Goal: Task Accomplishment & Management: Complete application form

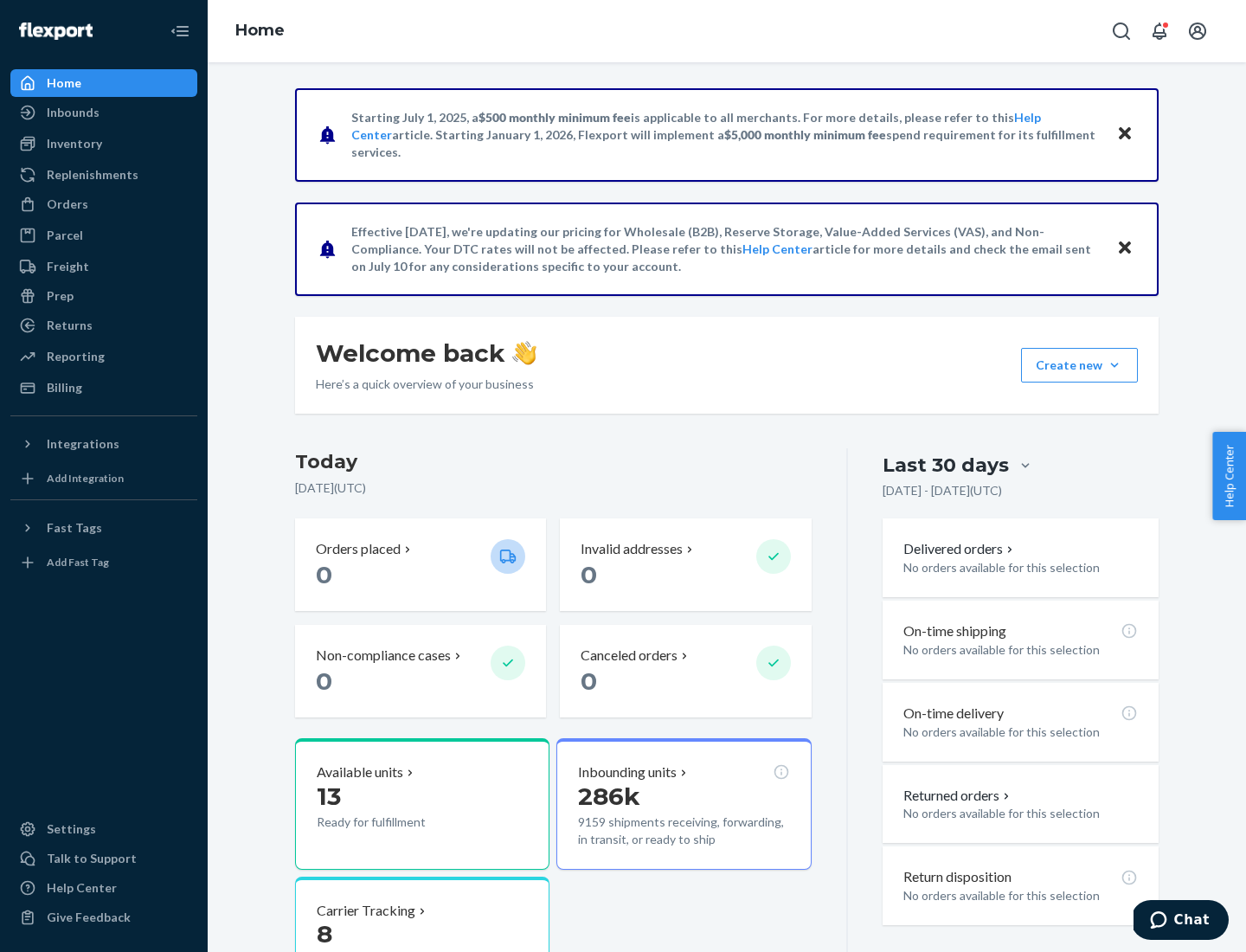
click at [1114, 366] on button "Create new Create new inbound Create new order Create new product" at bounding box center [1079, 365] width 117 height 34
click at [104, 113] on div "Inbounds" at bounding box center [104, 113] width 184 height 24
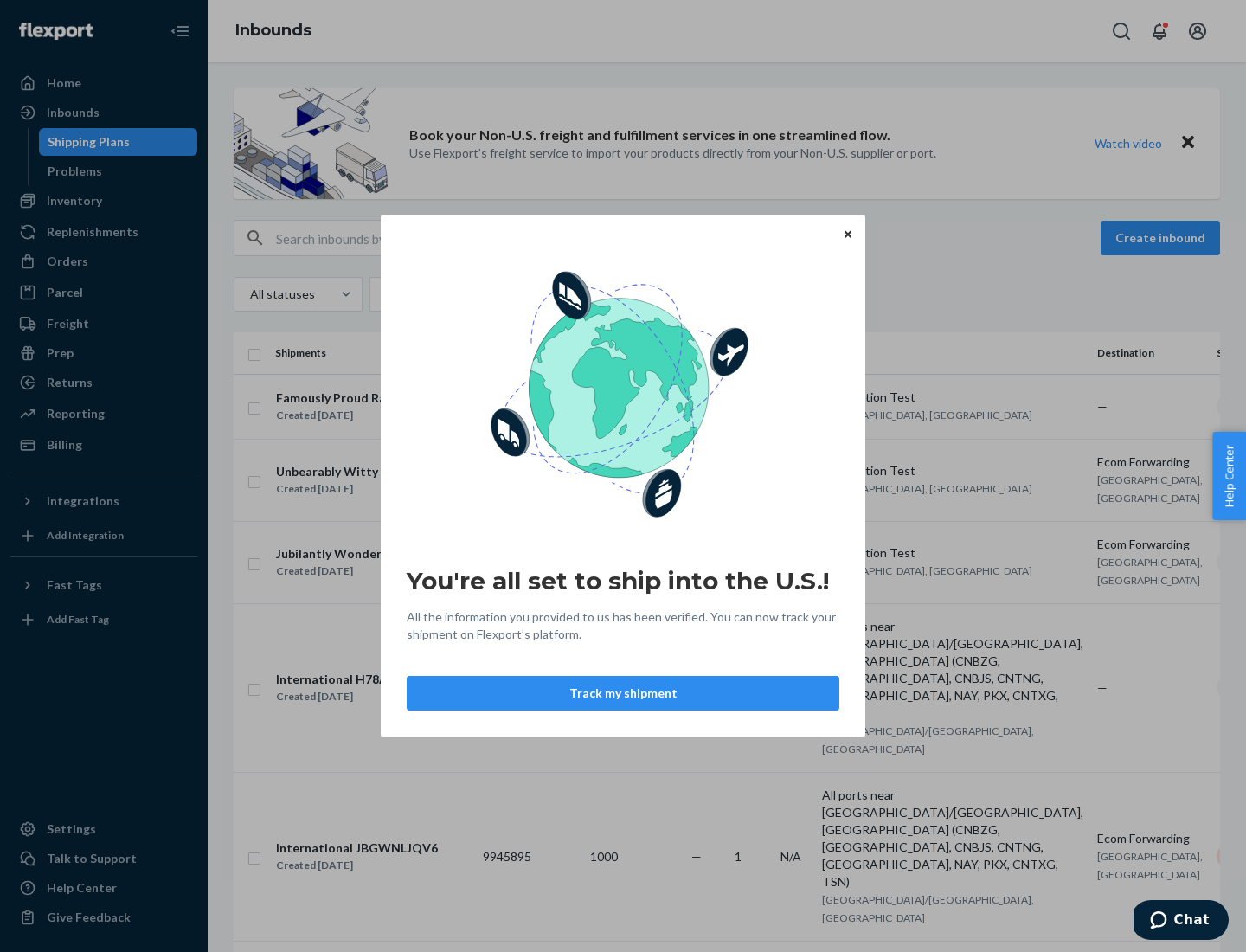
click at [623, 693] on button "Track my shipment" at bounding box center [623, 693] width 433 height 34
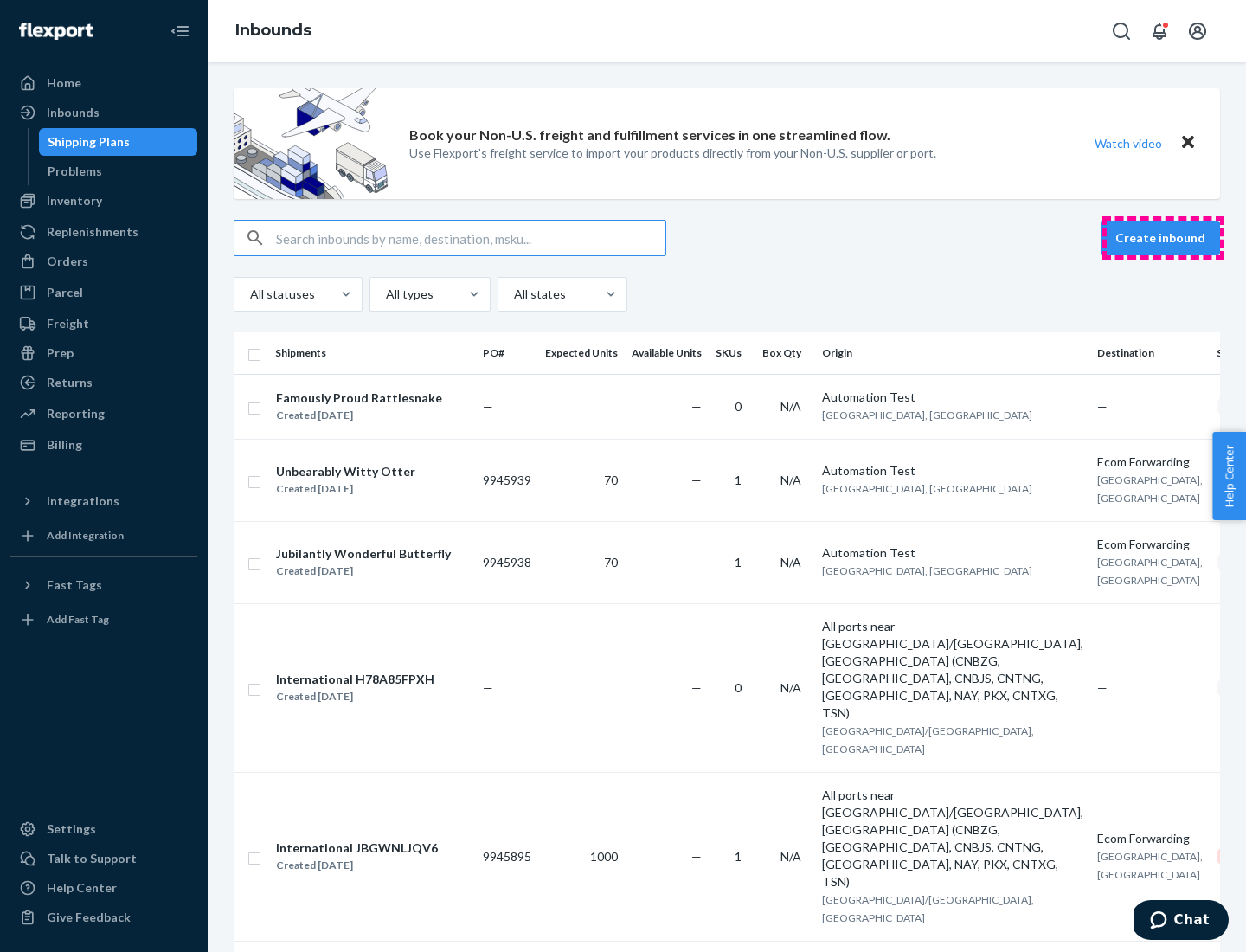
click at [1163, 238] on button "Create inbound" at bounding box center [1160, 238] width 119 height 34
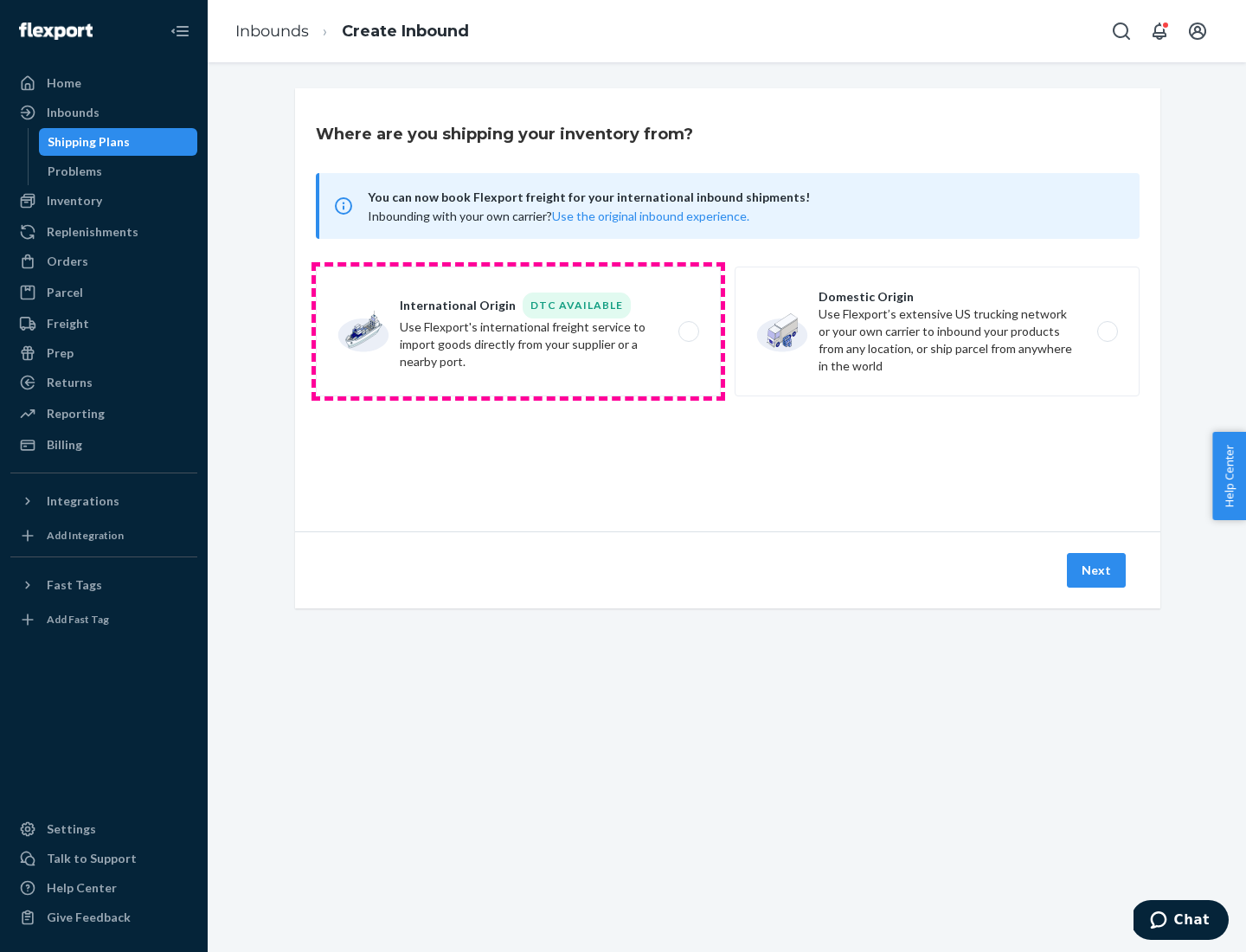
click at [519, 331] on label "International Origin DTC Available Use Flexport's international freight service…" at bounding box center [519, 331] width 405 height 130
click at [688, 331] on input "International Origin DTC Available Use Flexport's international freight service…" at bounding box center [694, 332] width 11 height 11
radio input "true"
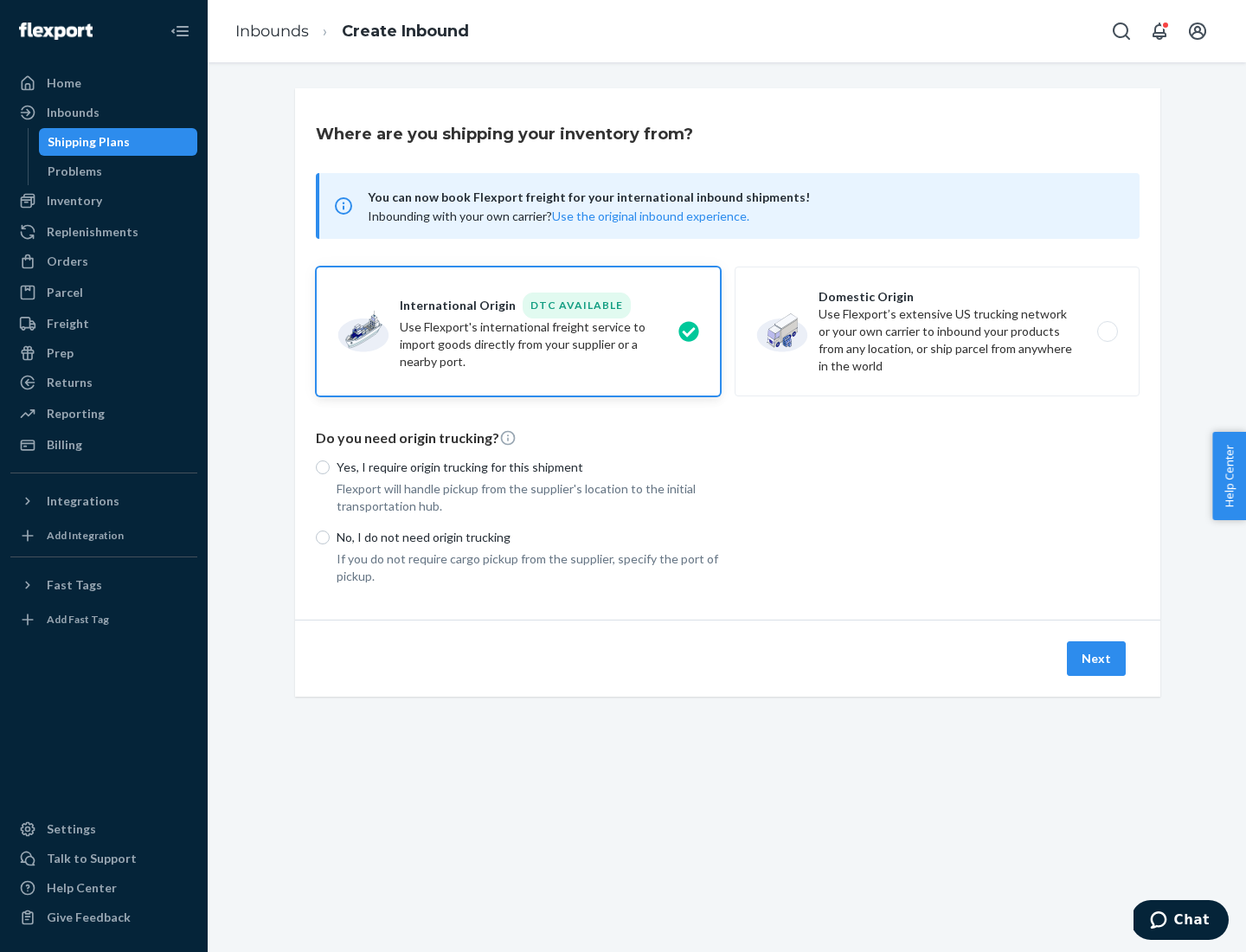
click at [529, 536] on p "No, I do not need origin trucking" at bounding box center [529, 537] width 384 height 18
click at [329, 536] on input "No, I do not need origin trucking" at bounding box center [323, 537] width 14 height 14
radio input "true"
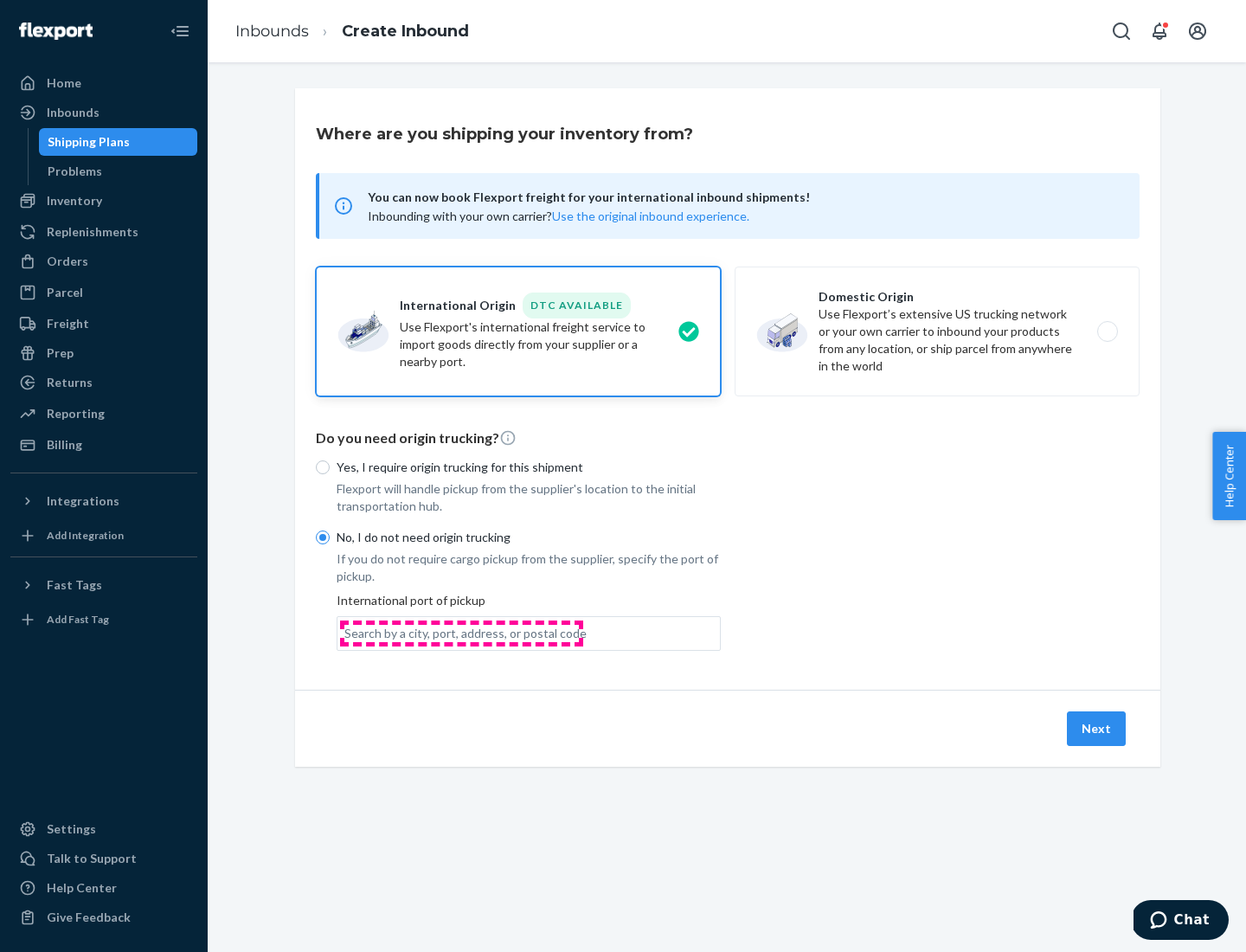
click at [462, 632] on div "Search by a city, port, address, or postal code" at bounding box center [465, 633] width 242 height 18
click at [346, 632] on input "Search by a city, port, address, or postal code" at bounding box center [345, 633] width 2 height 18
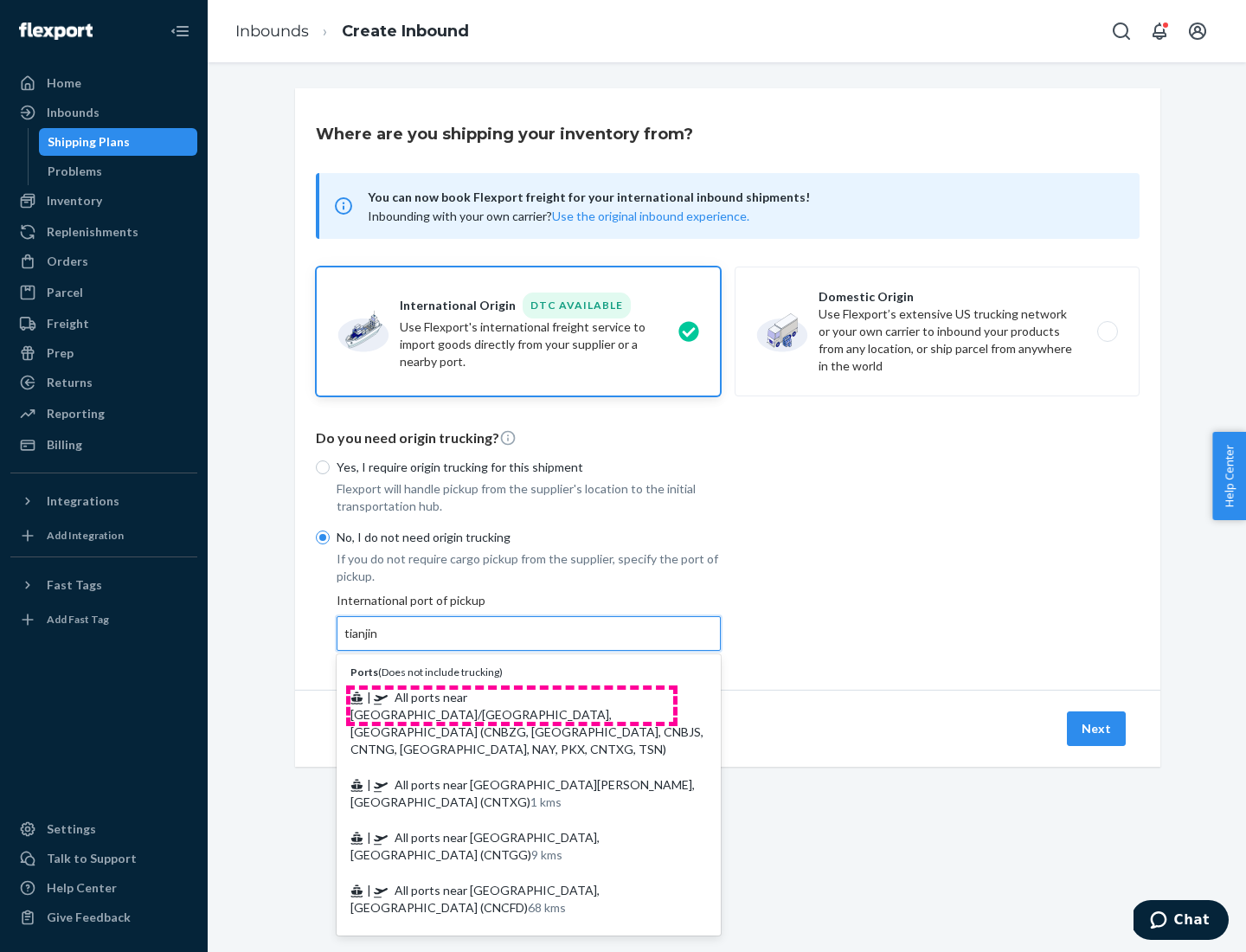
click at [511, 697] on span "| All ports near [GEOGRAPHIC_DATA]/[GEOGRAPHIC_DATA], [GEOGRAPHIC_DATA] (CNBZG,…" at bounding box center [527, 722] width 353 height 66
click at [380, 642] on input "tianjin" at bounding box center [362, 633] width 35 height 18
type input "All ports near [GEOGRAPHIC_DATA]/[GEOGRAPHIC_DATA], [GEOGRAPHIC_DATA] (CNBZG, […"
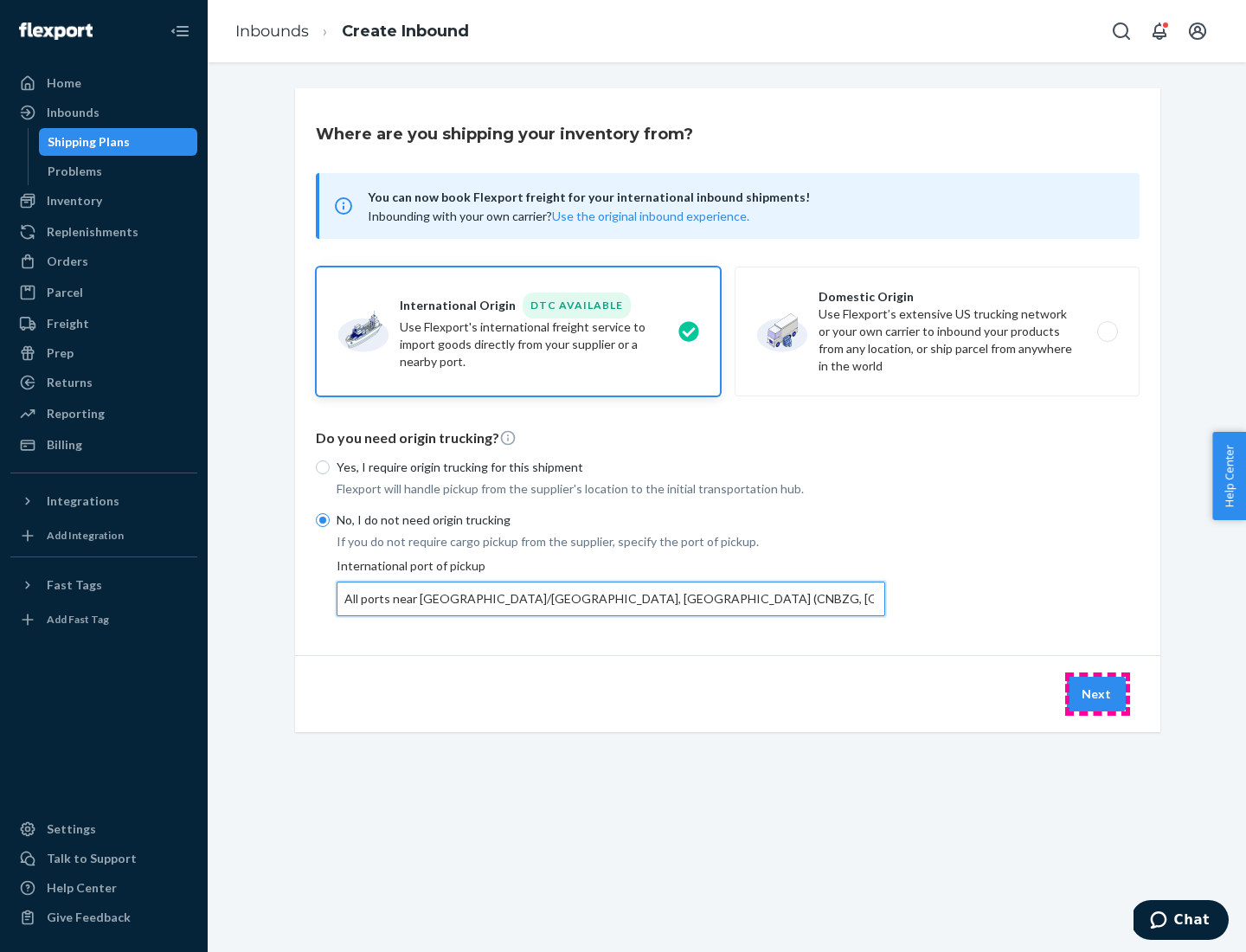
click at [1097, 693] on button "Next" at bounding box center [1096, 694] width 59 height 34
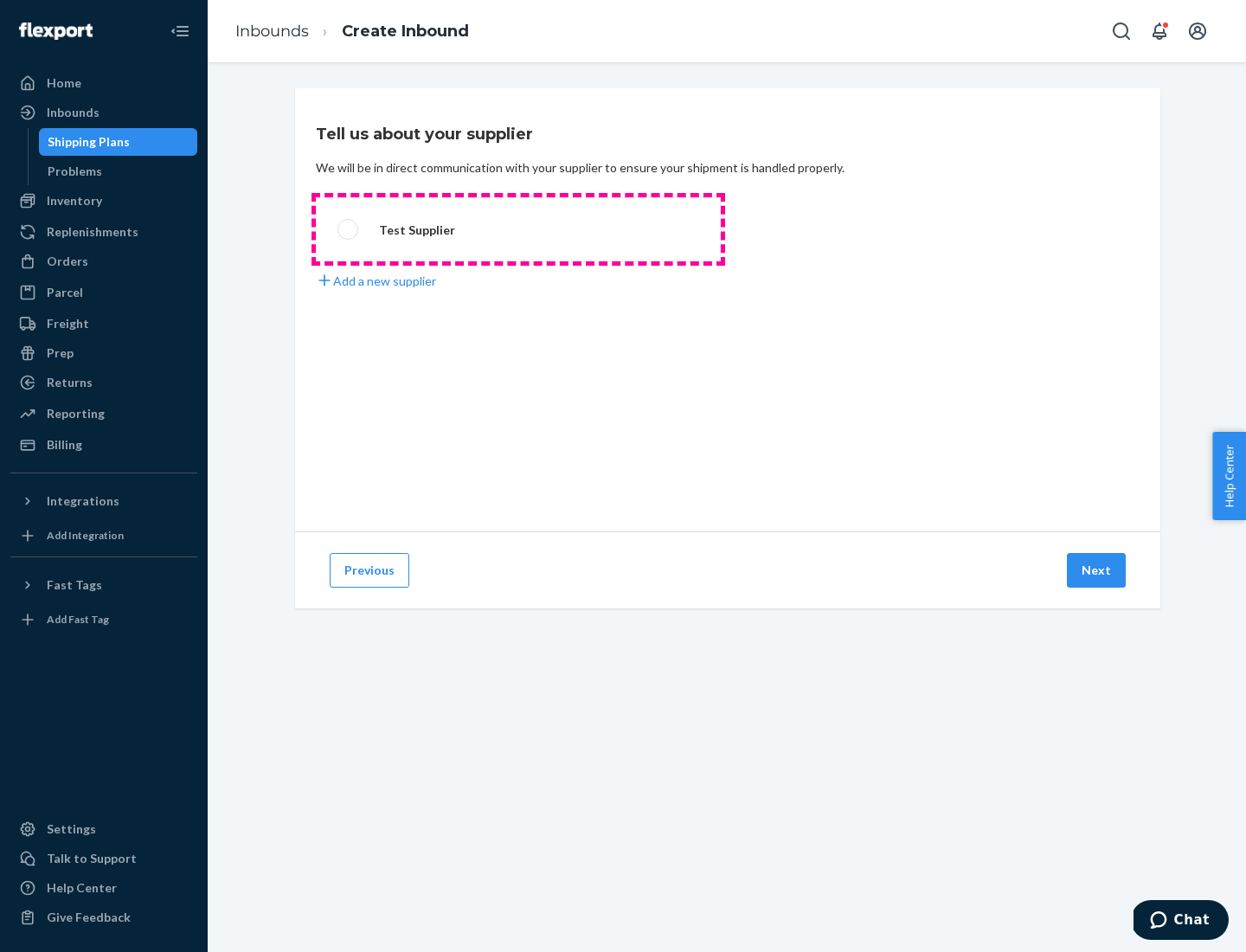
click at [519, 229] on label "Test Supplier" at bounding box center [519, 229] width 405 height 64
click at [349, 229] on input "Test Supplier" at bounding box center [343, 229] width 11 height 11
radio input "true"
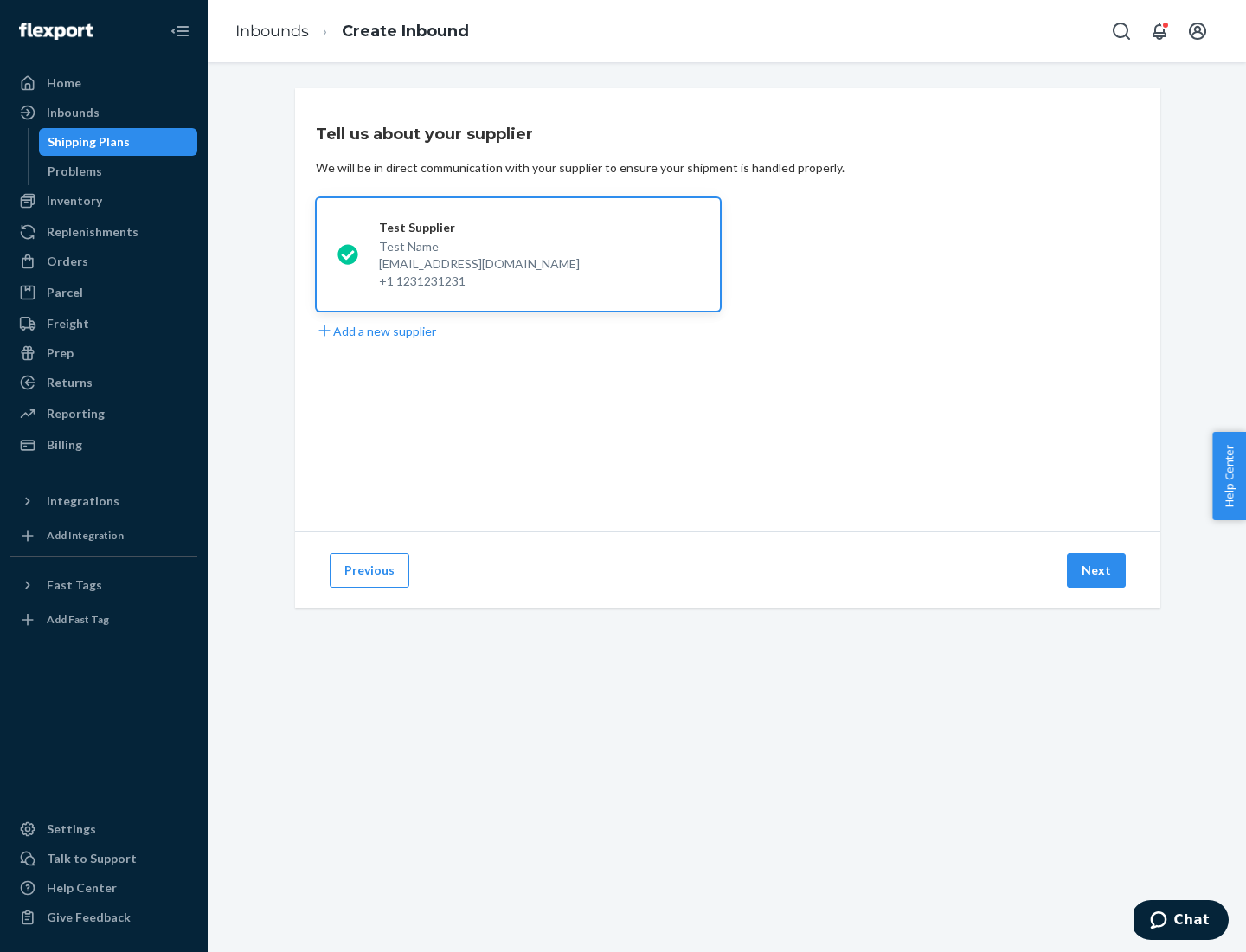
click at [1097, 570] on button "Next" at bounding box center [1096, 570] width 59 height 34
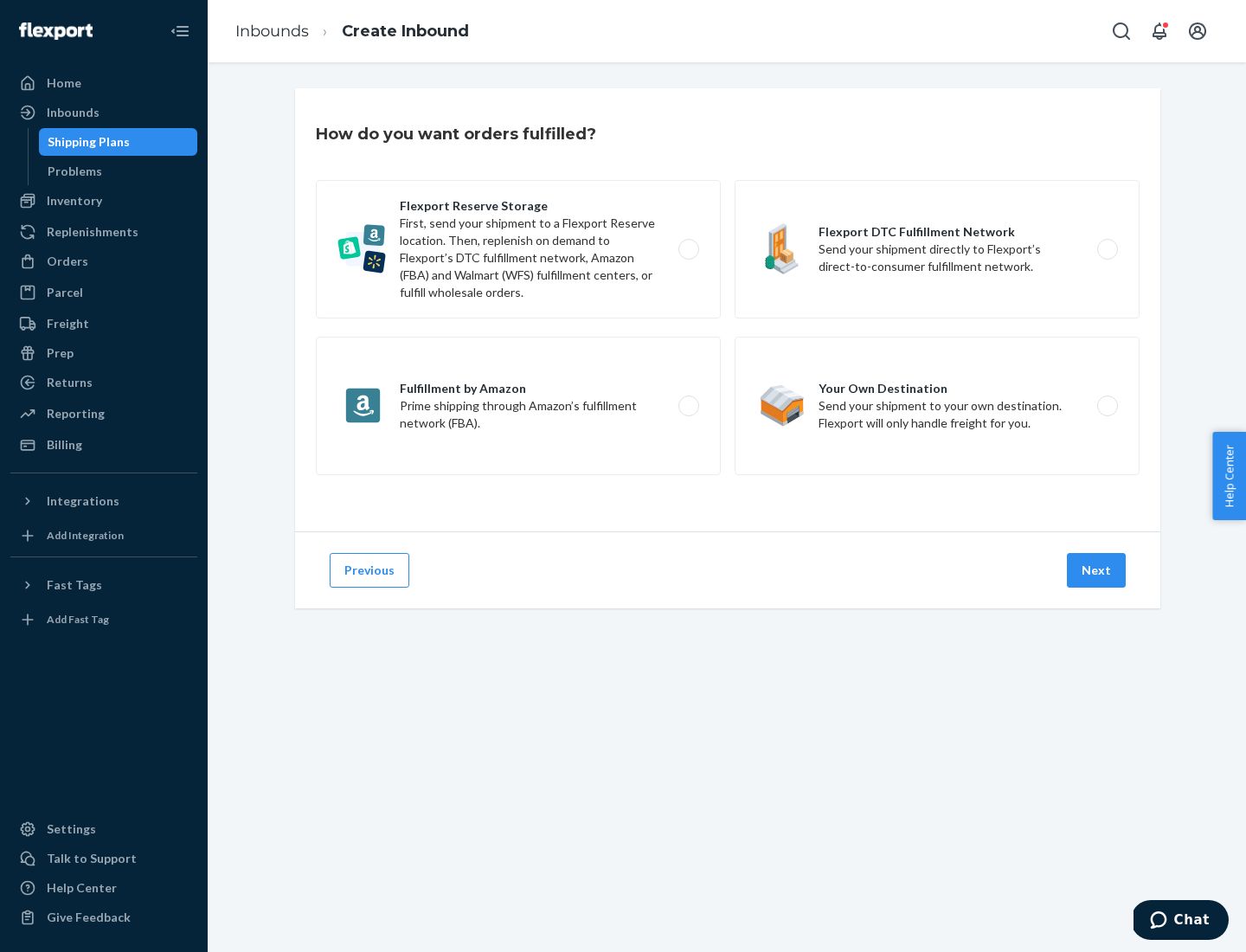
click at [519, 249] on label "Flexport Reserve Storage First, send your shipment to a Flexport Reserve locati…" at bounding box center [519, 249] width 405 height 138
click at [688, 249] on input "Flexport Reserve Storage First, send your shipment to a Flexport Reserve locati…" at bounding box center [694, 250] width 11 height 11
radio input "true"
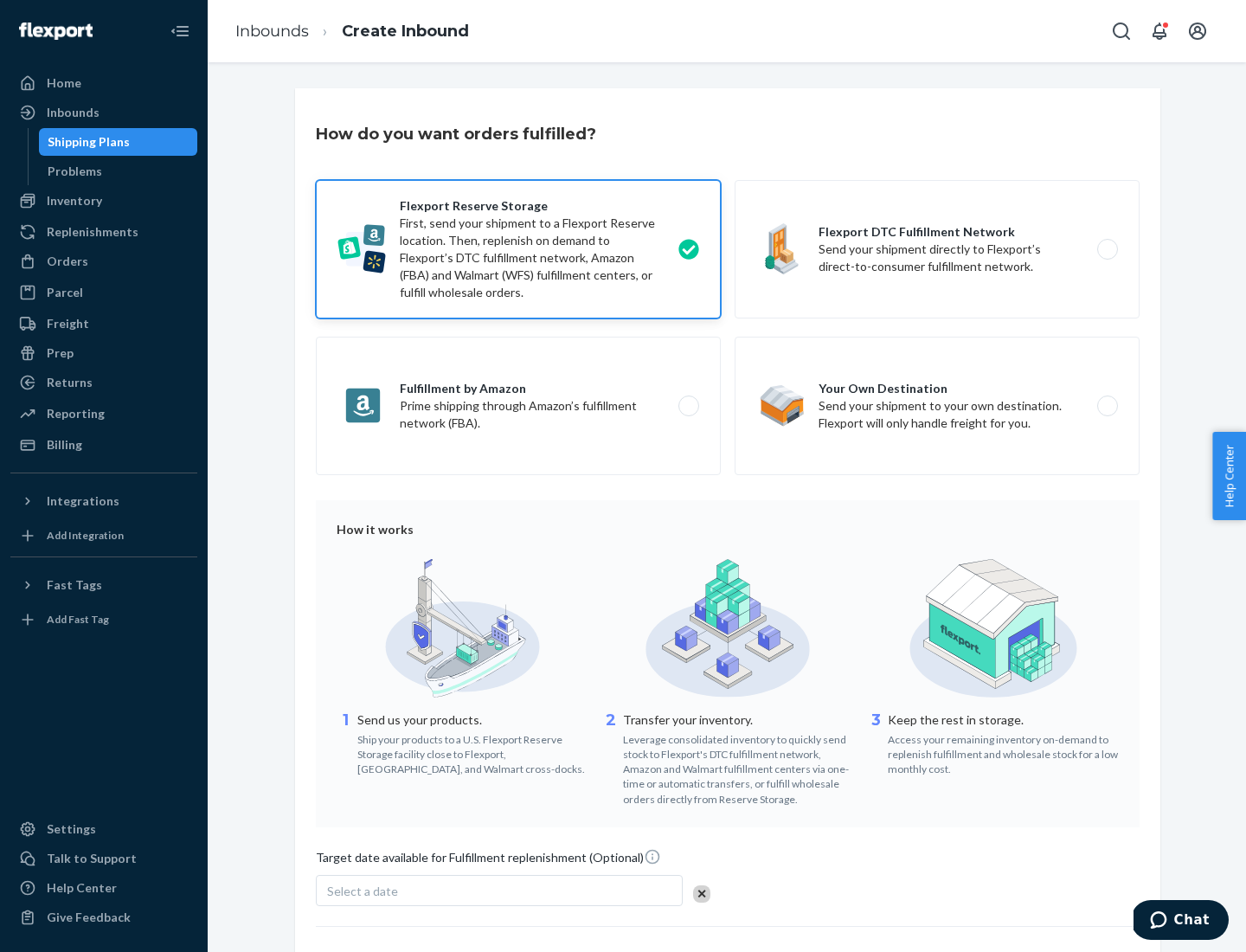
scroll to position [142, 0]
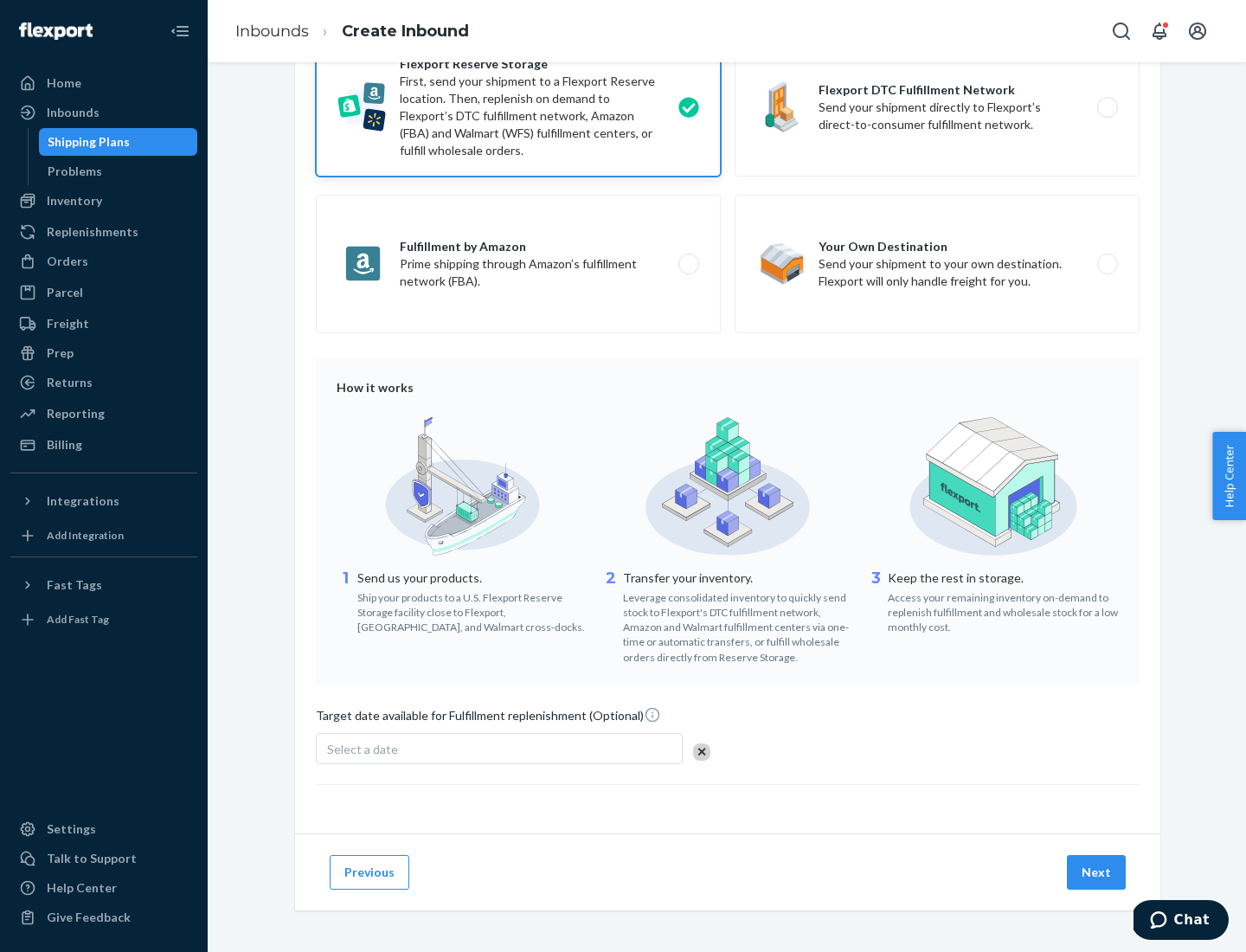
click at [1097, 871] on button "Next" at bounding box center [1096, 872] width 59 height 34
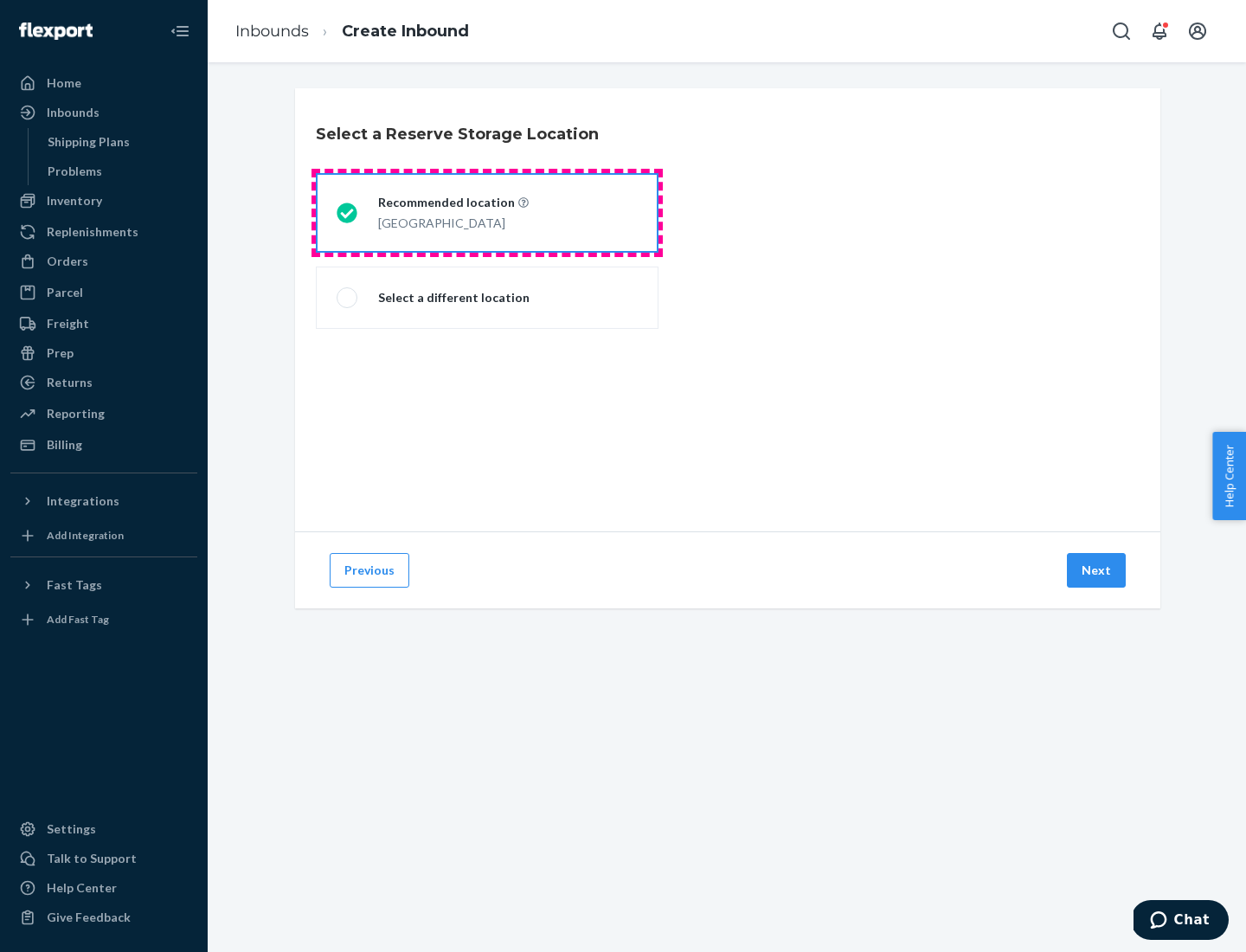
click at [487, 213] on div "[GEOGRAPHIC_DATA]" at bounding box center [452, 221] width 150 height 21
click at [348, 213] on input "Recommended location [GEOGRAPHIC_DATA]" at bounding box center [342, 214] width 11 height 11
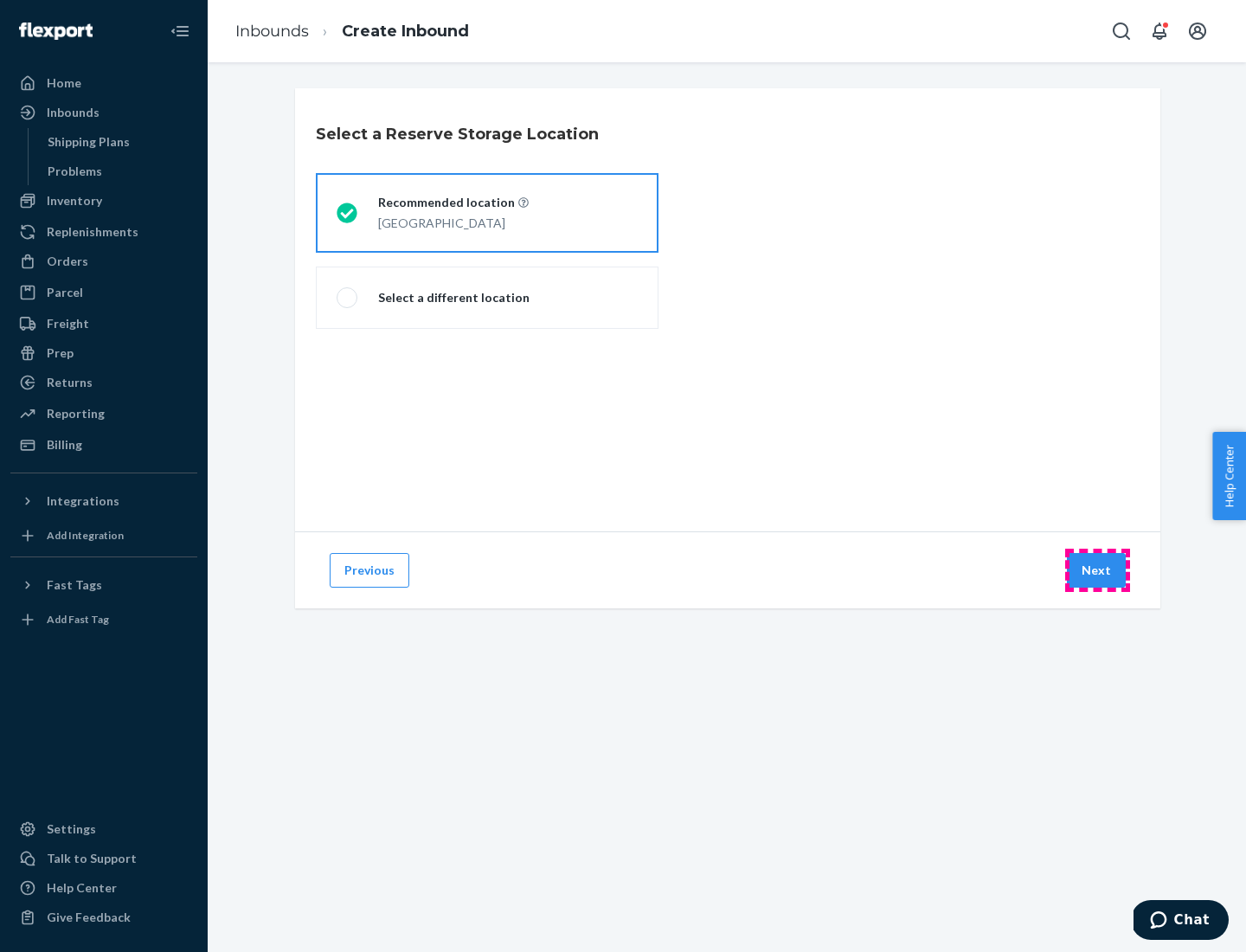
click at [1097, 570] on button "Next" at bounding box center [1096, 570] width 59 height 34
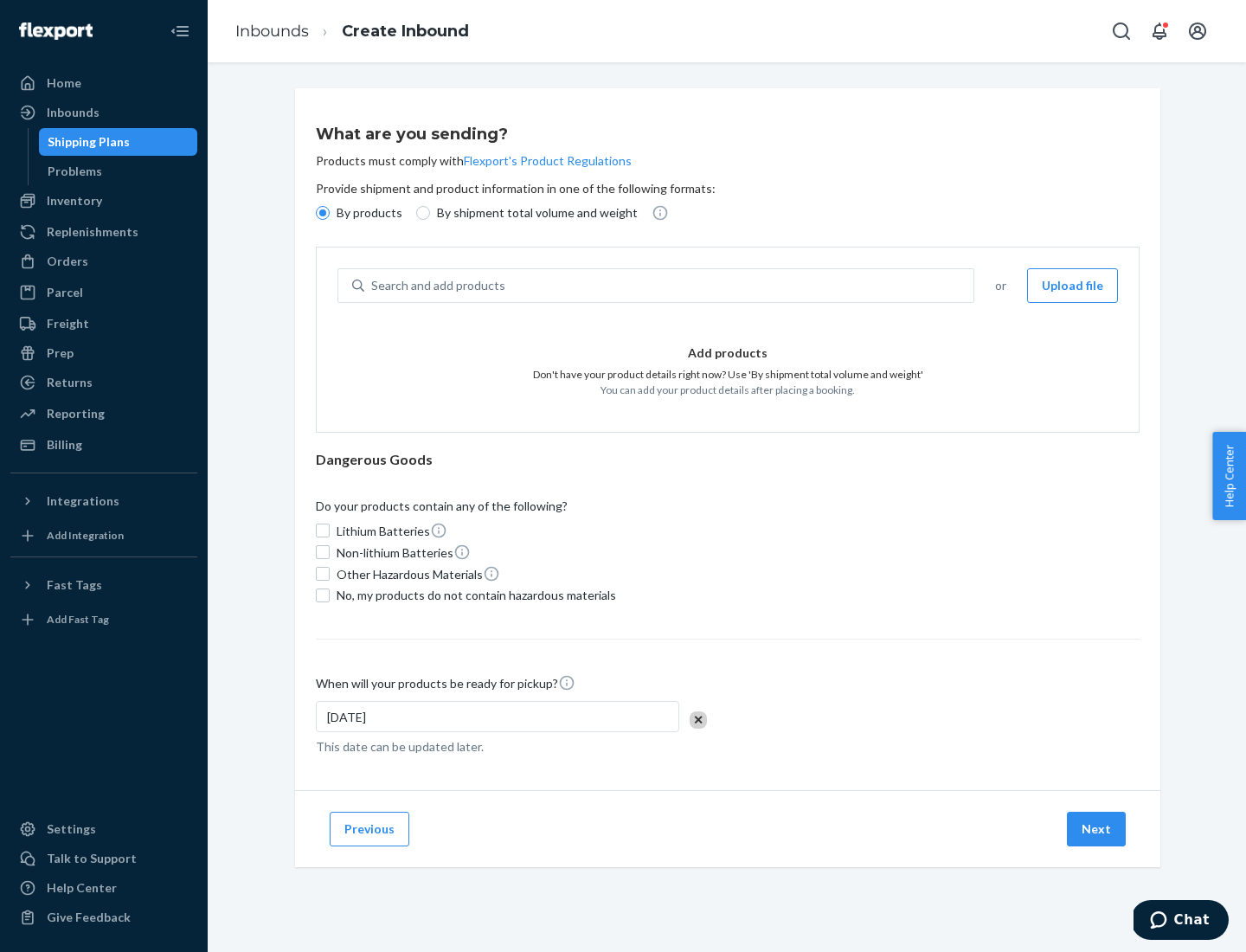
click at [670, 285] on div "Search and add products" at bounding box center [669, 284] width 609 height 31
click at [373, 285] on input "Search and add products" at bounding box center [372, 285] width 2 height 18
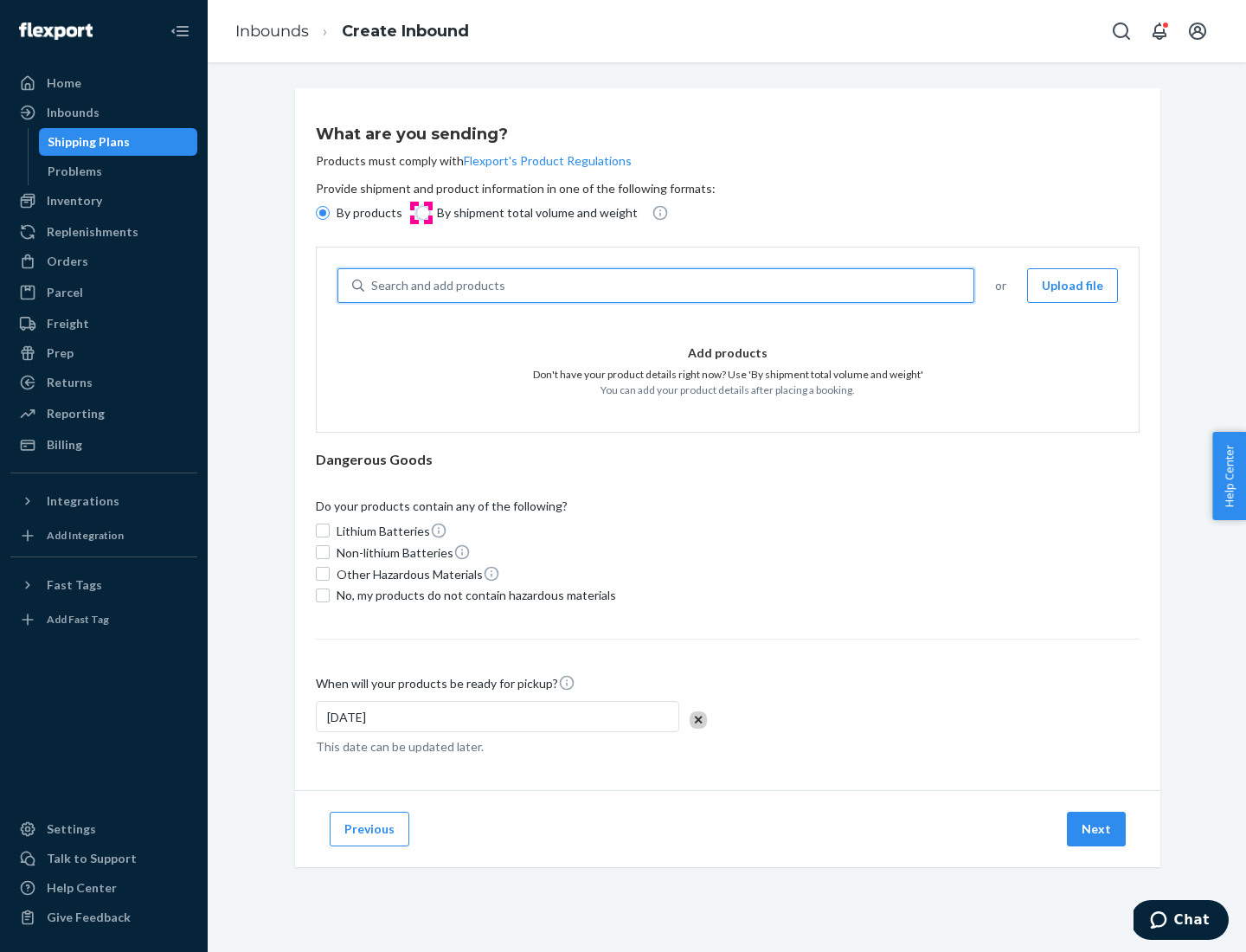
click at [421, 213] on input "By shipment total volume and weight" at bounding box center [422, 213] width 14 height 14
radio input "true"
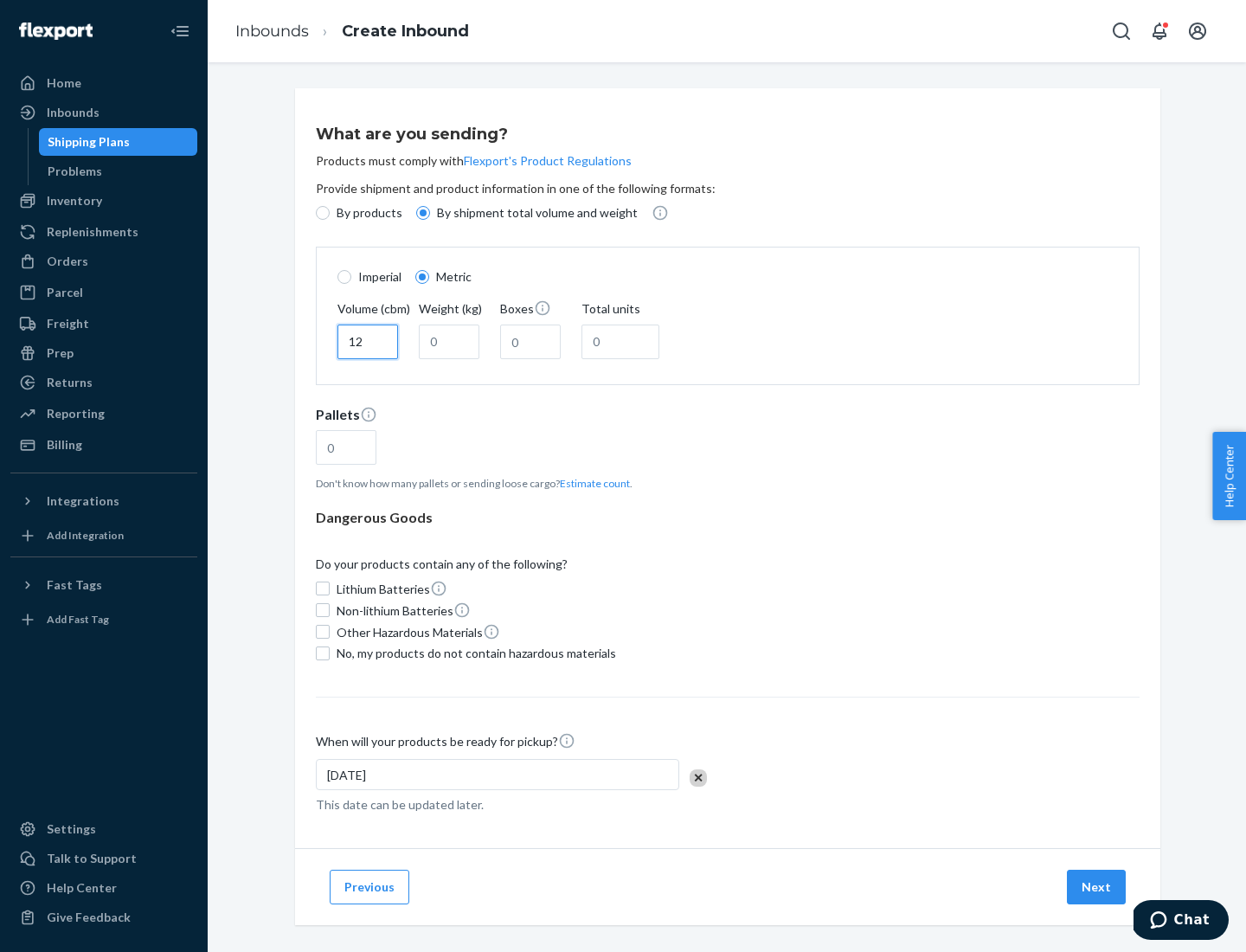
type input "12"
type input "22"
type input "222"
type input "121"
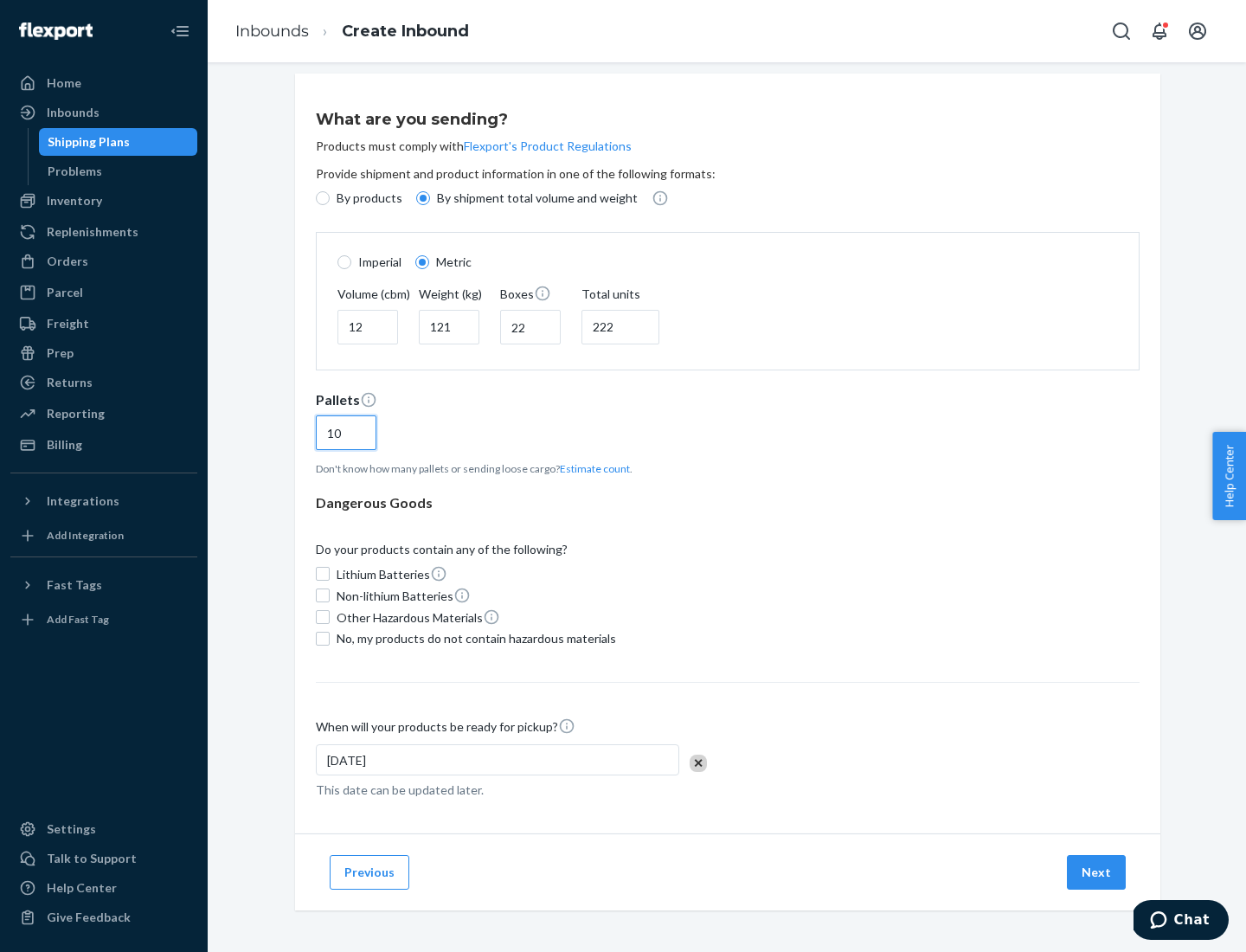
type input "10"
click at [473, 638] on span "No, my products do not contain hazardous materials" at bounding box center [477, 638] width 280 height 18
click at [329, 638] on input "No, my products do not contain hazardous materials" at bounding box center [323, 638] width 14 height 14
checkbox input "true"
click at [1097, 871] on button "Next" at bounding box center [1096, 872] width 59 height 34
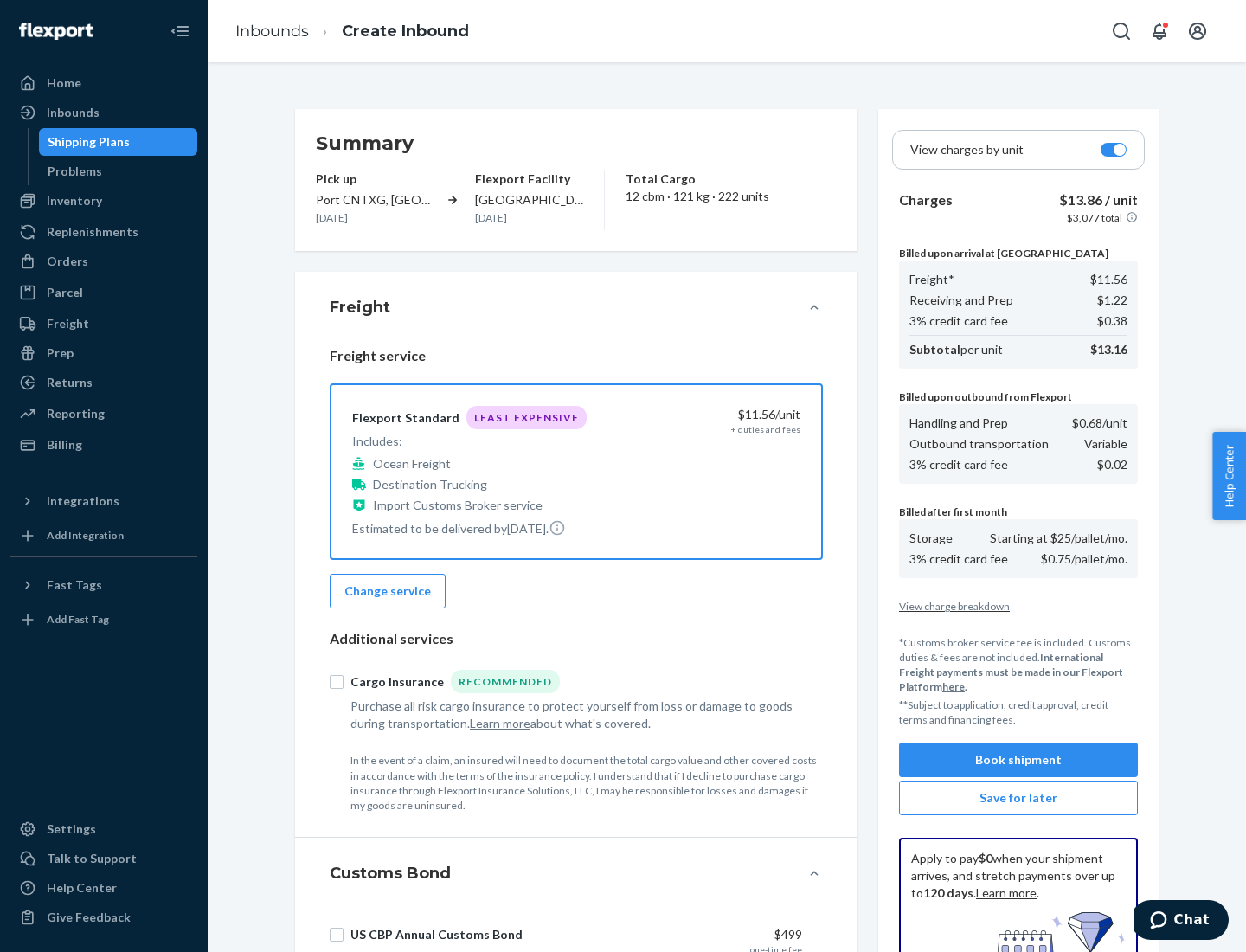
scroll to position [253, 0]
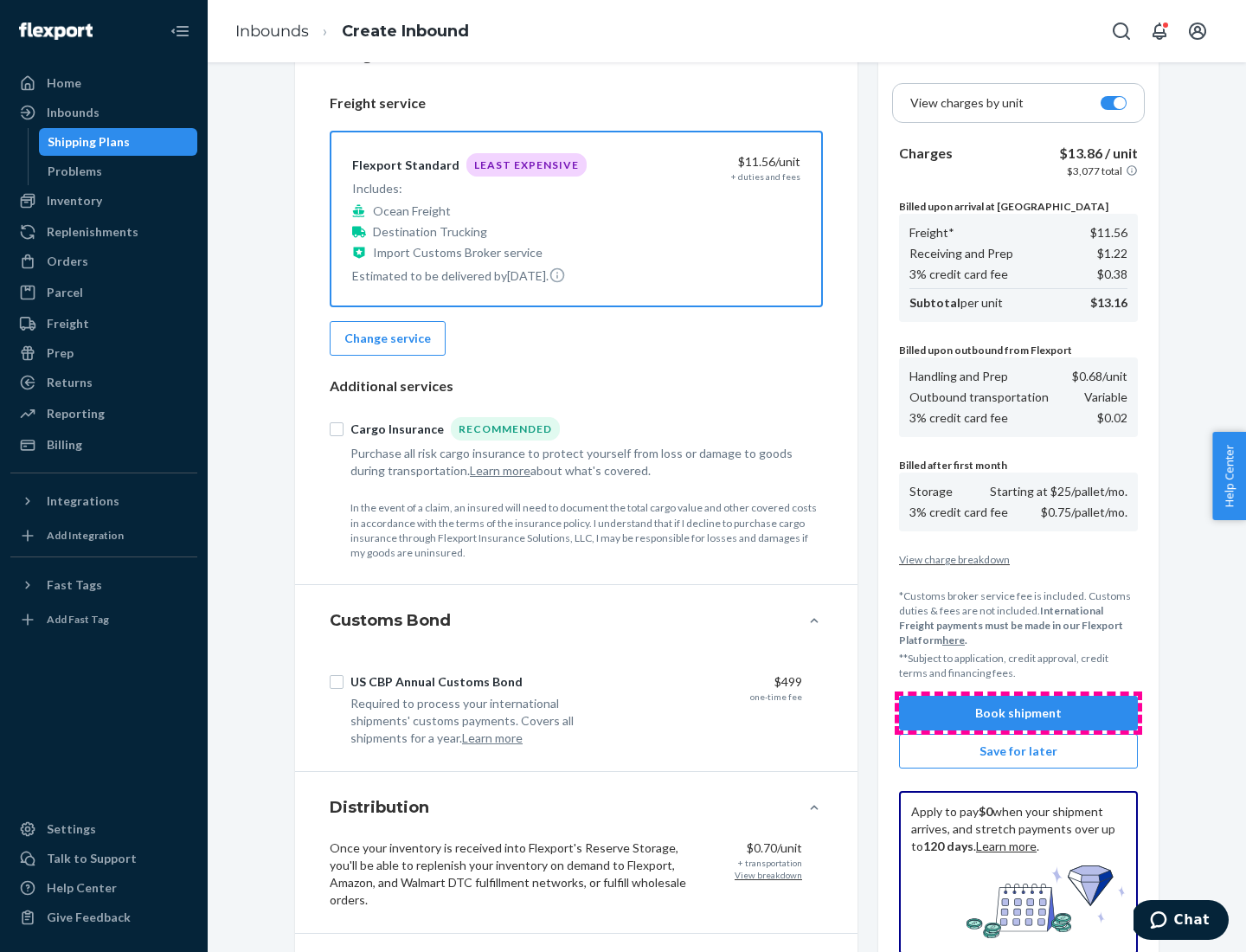
click at [1018, 712] on button "Book shipment" at bounding box center [1018, 712] width 239 height 34
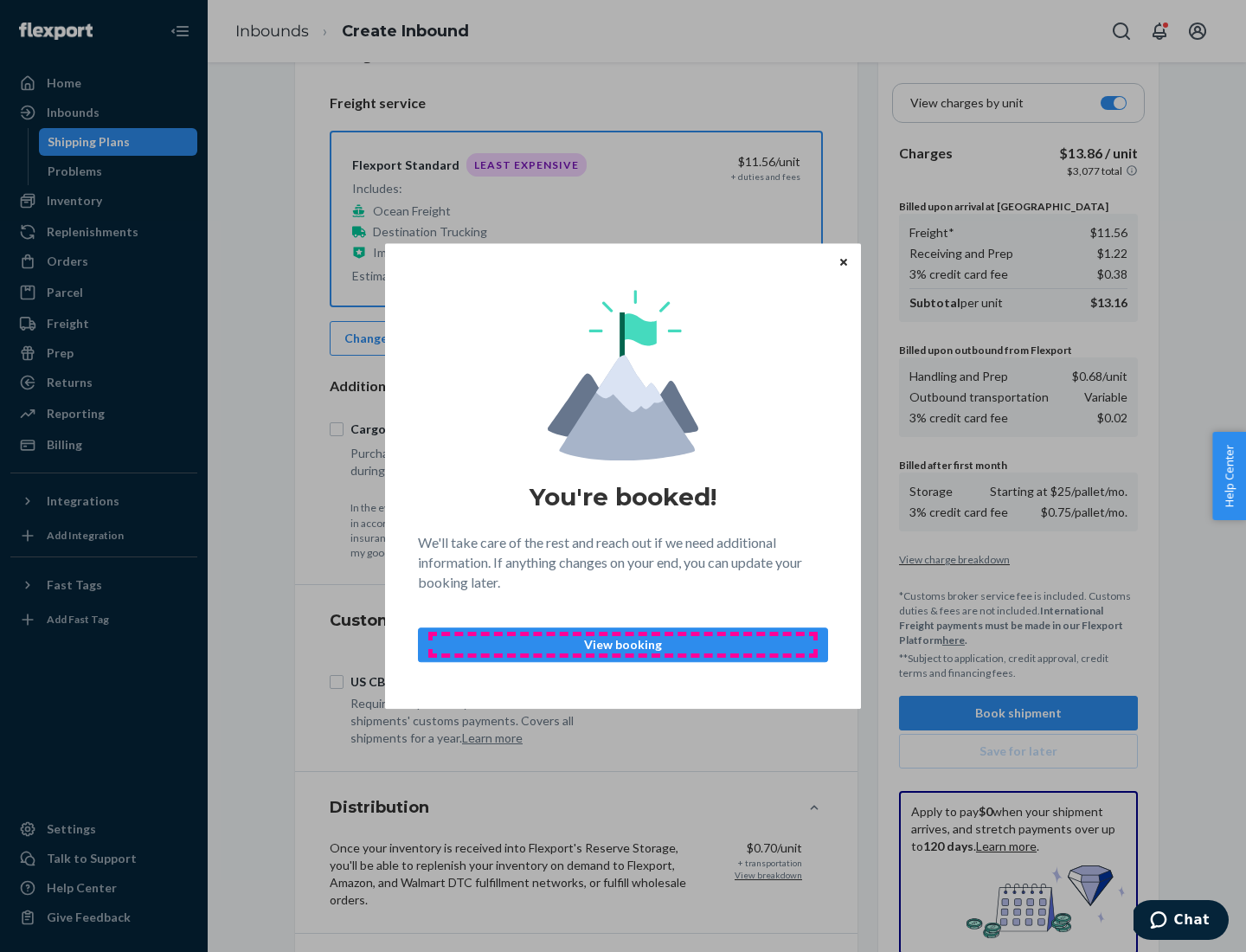
click at [623, 643] on p "View booking" at bounding box center [623, 644] width 381 height 18
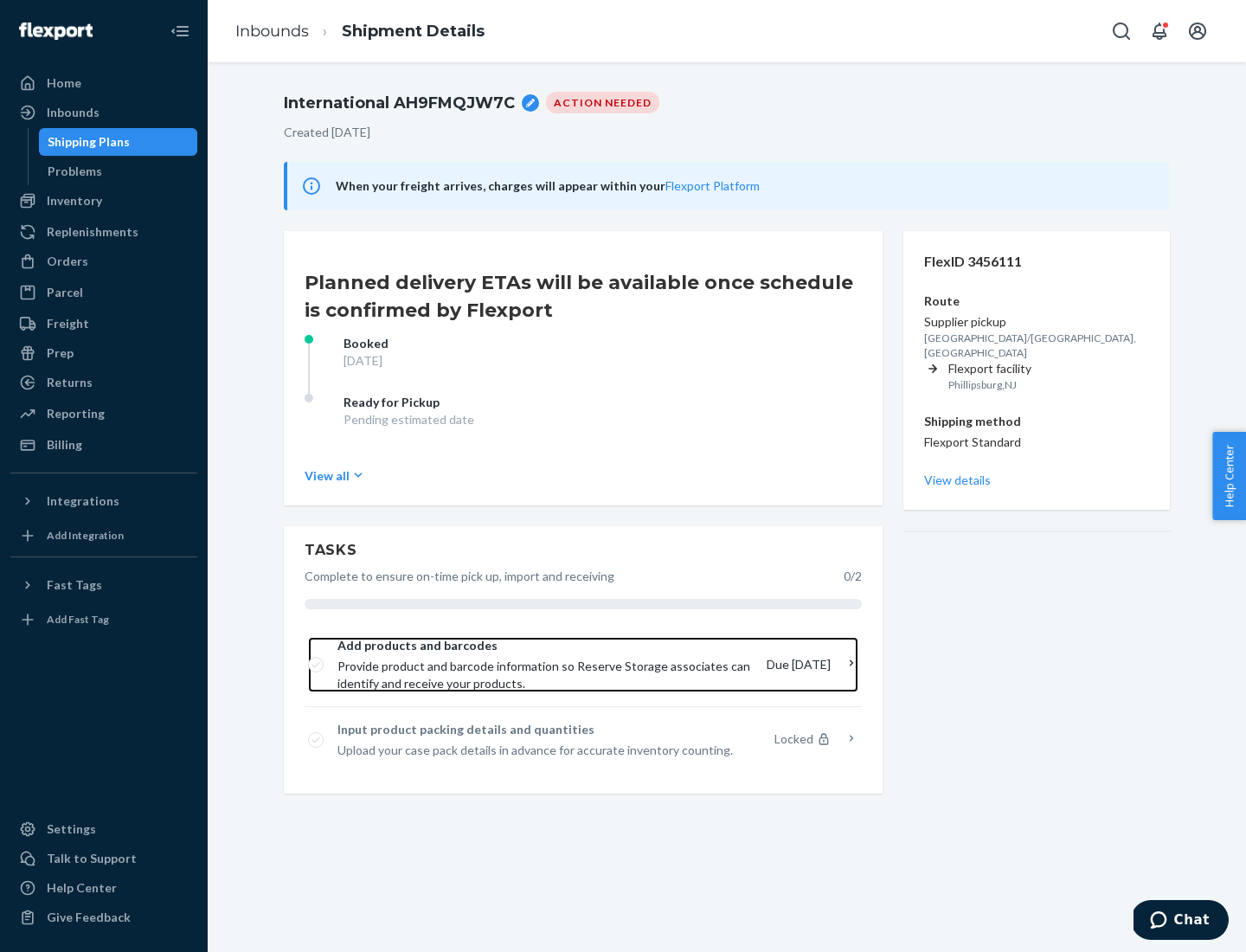
click at [547, 665] on span "Provide product and barcode information so Reserve Storage associates can ident…" at bounding box center [545, 674] width 415 height 34
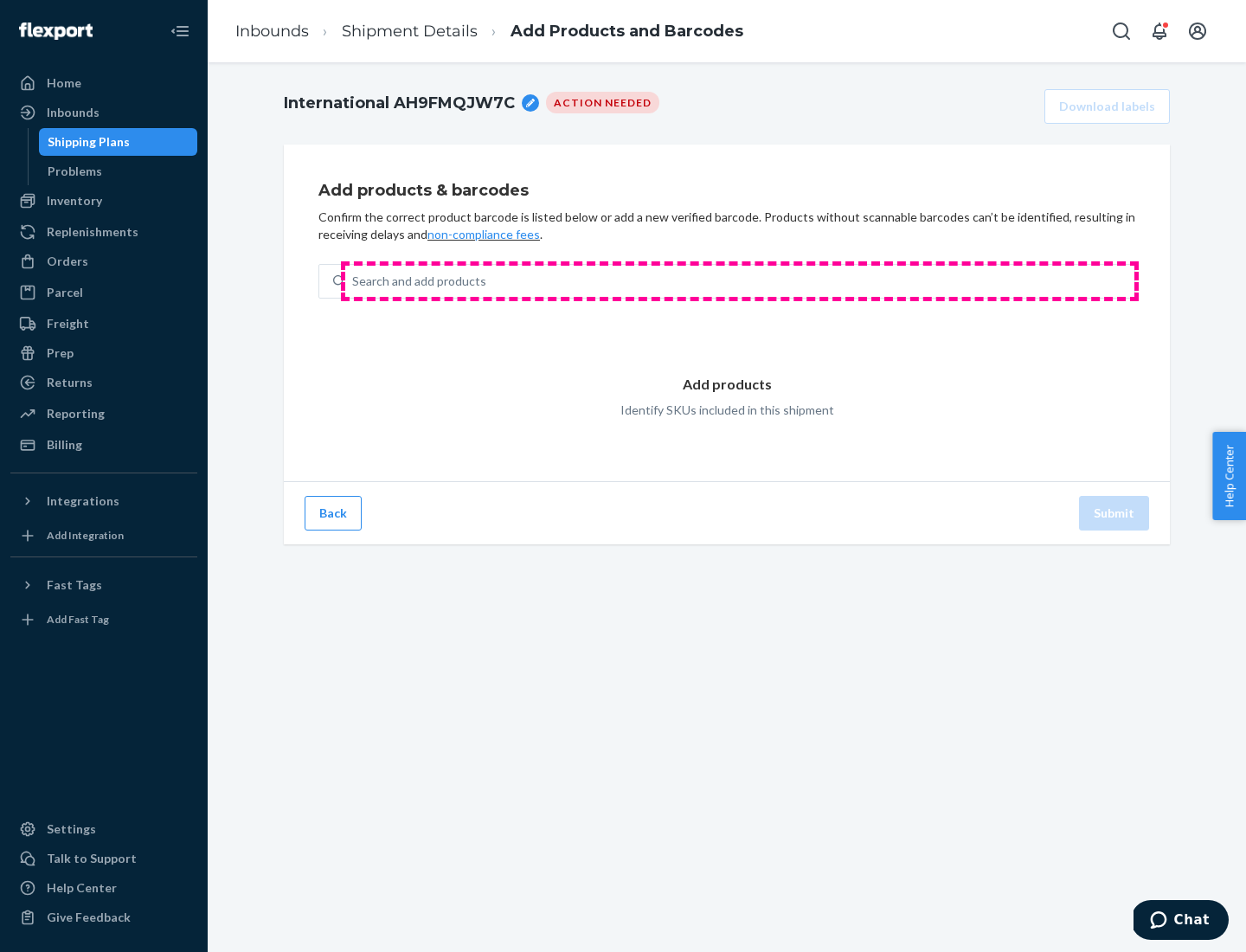
click at [740, 282] on div "Search and add products" at bounding box center [740, 281] width 789 height 31
click at [353, 282] on input "Search and add products" at bounding box center [353, 281] width 2 height 18
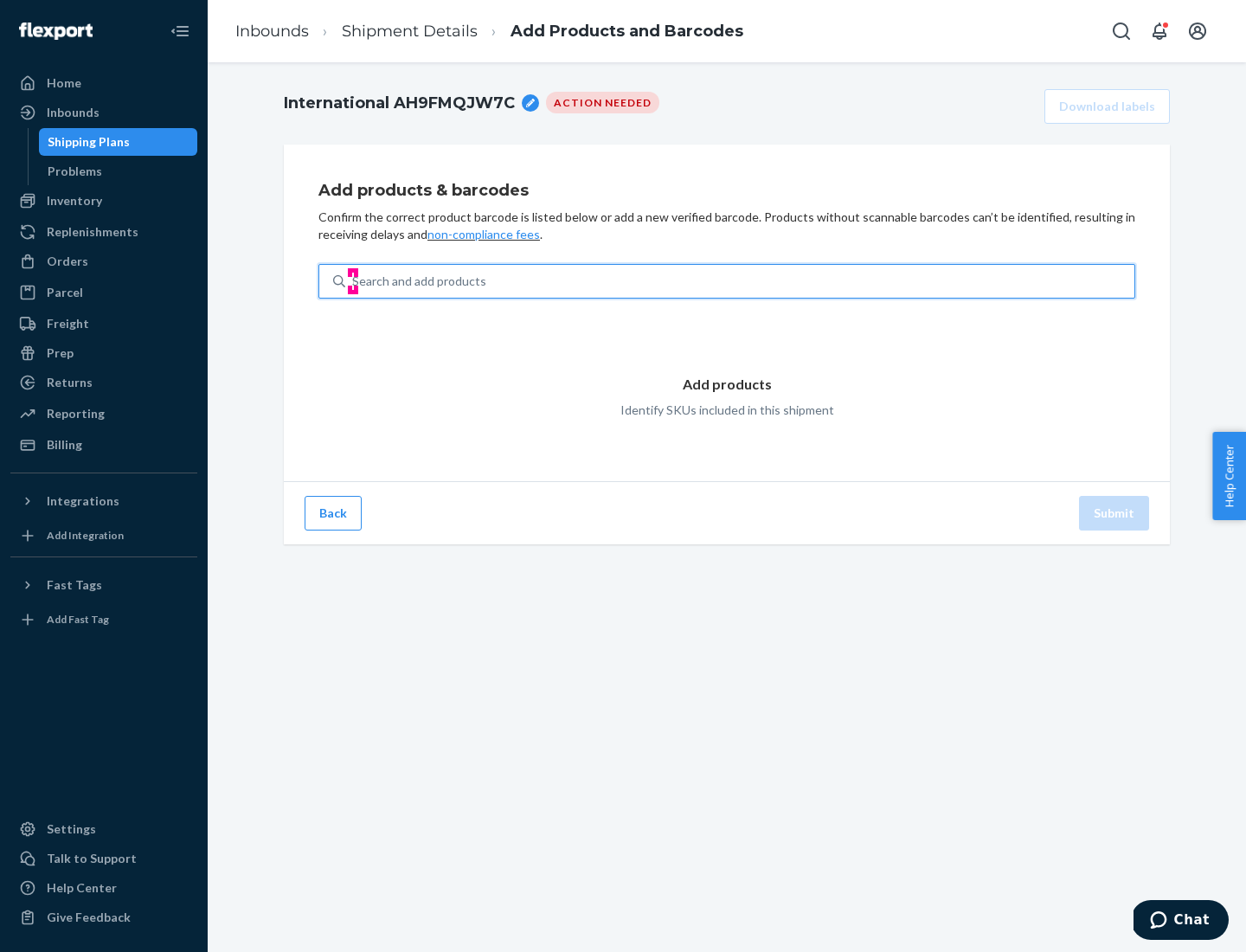
type input "test"
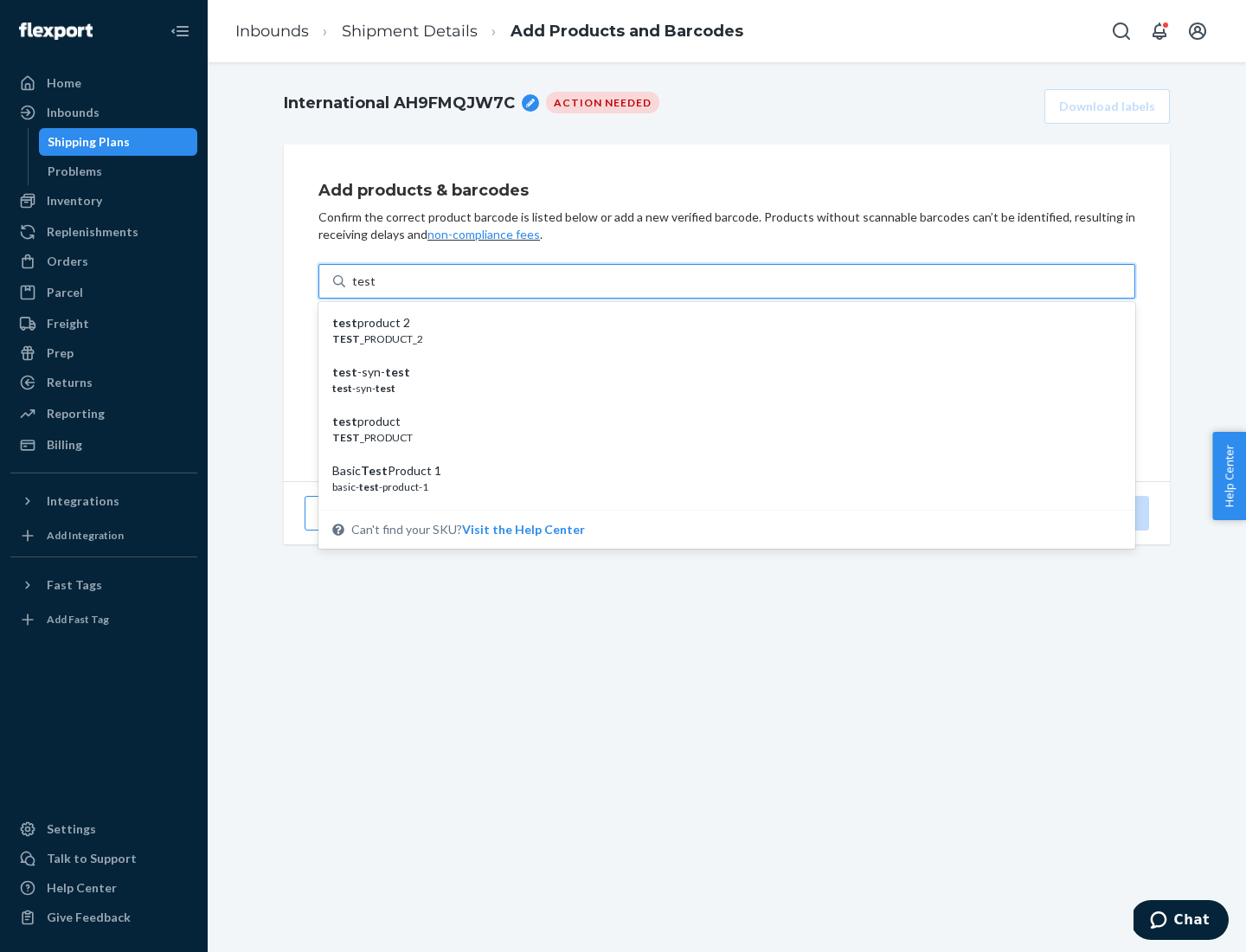
scroll to position [65, 0]
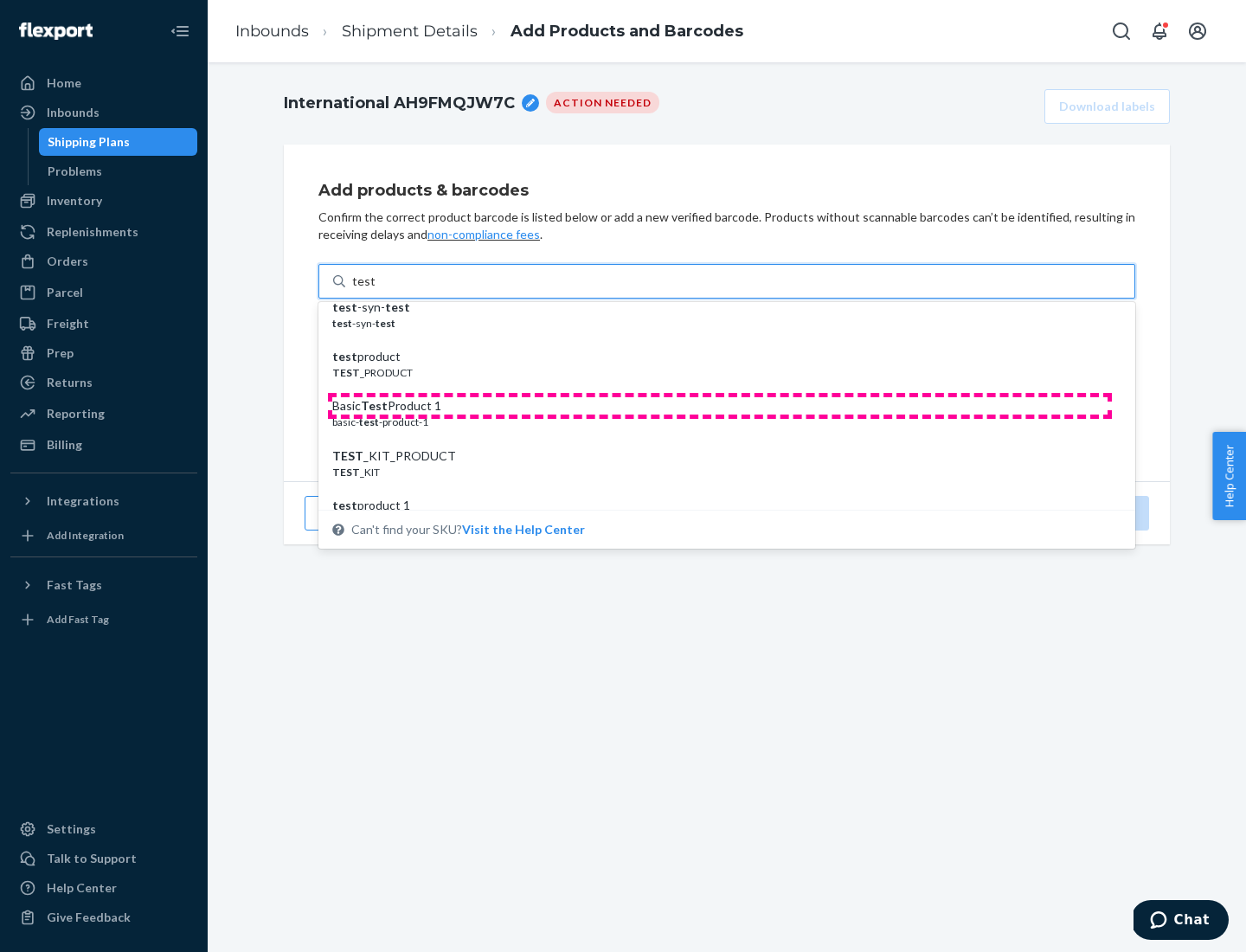
click at [720, 406] on div "Basic Test Product 1" at bounding box center [719, 406] width 775 height 18
click at [375, 290] on input "test" at bounding box center [364, 281] width 22 height 18
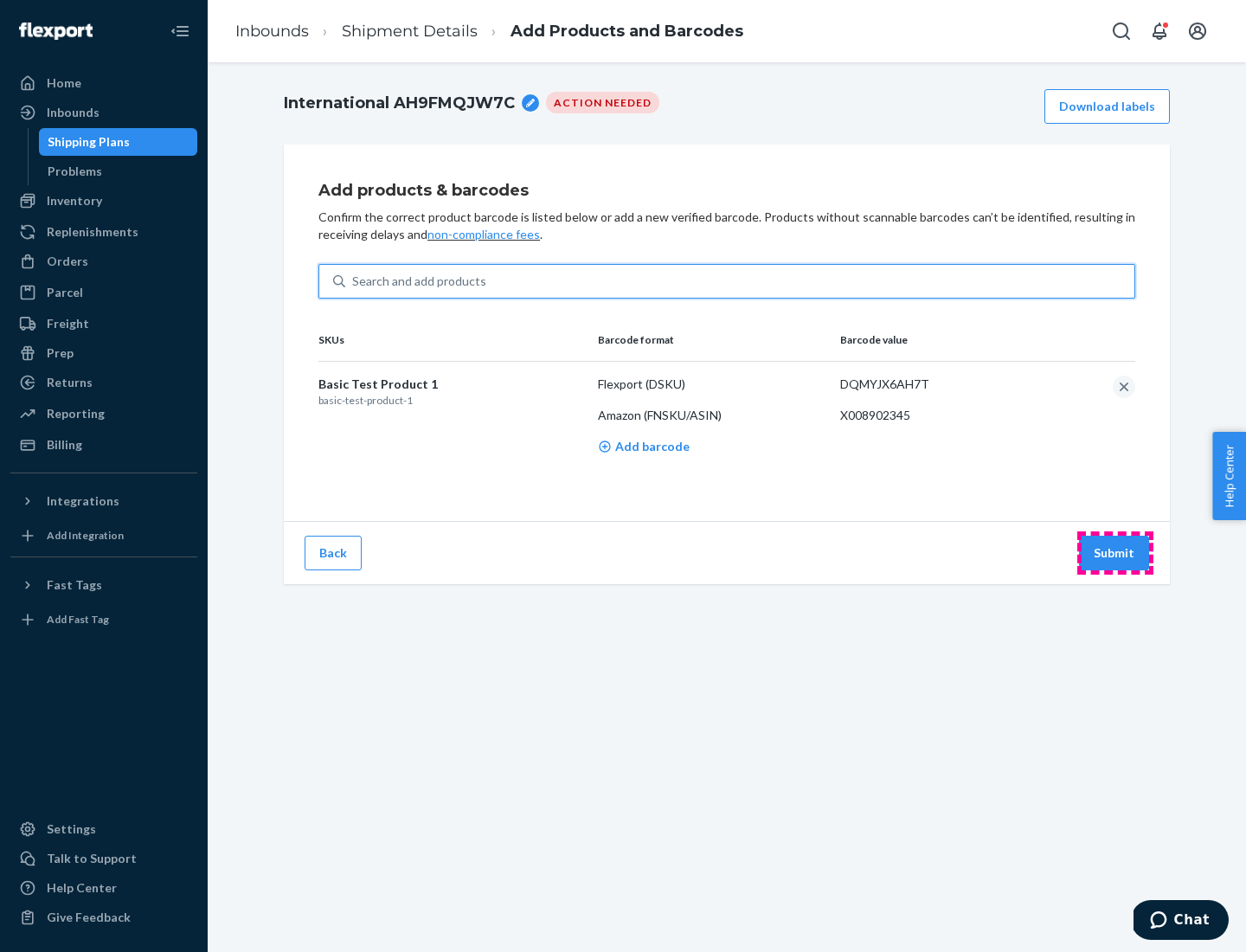
click at [1114, 552] on button "Submit" at bounding box center [1114, 552] width 70 height 34
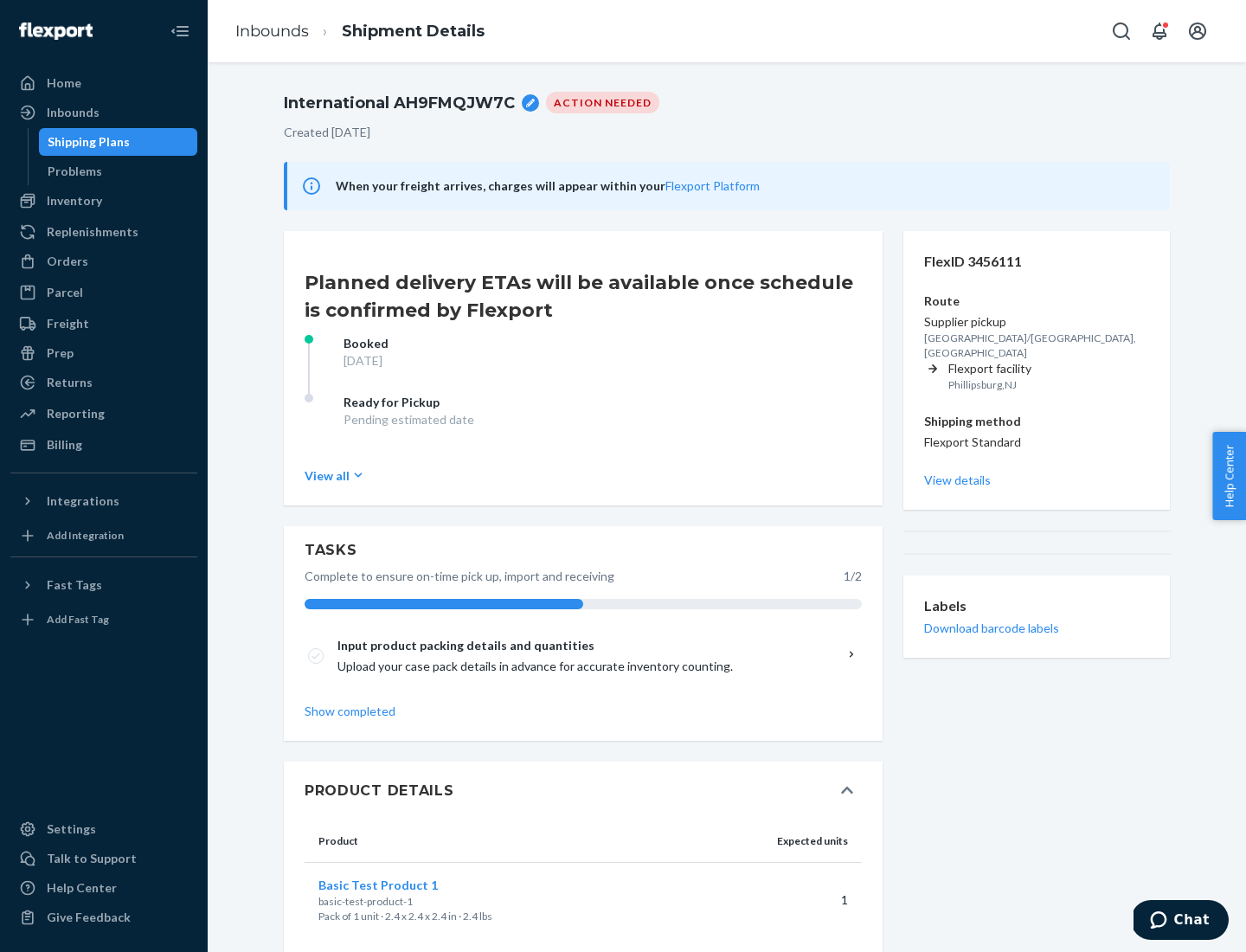
scroll to position [30, 0]
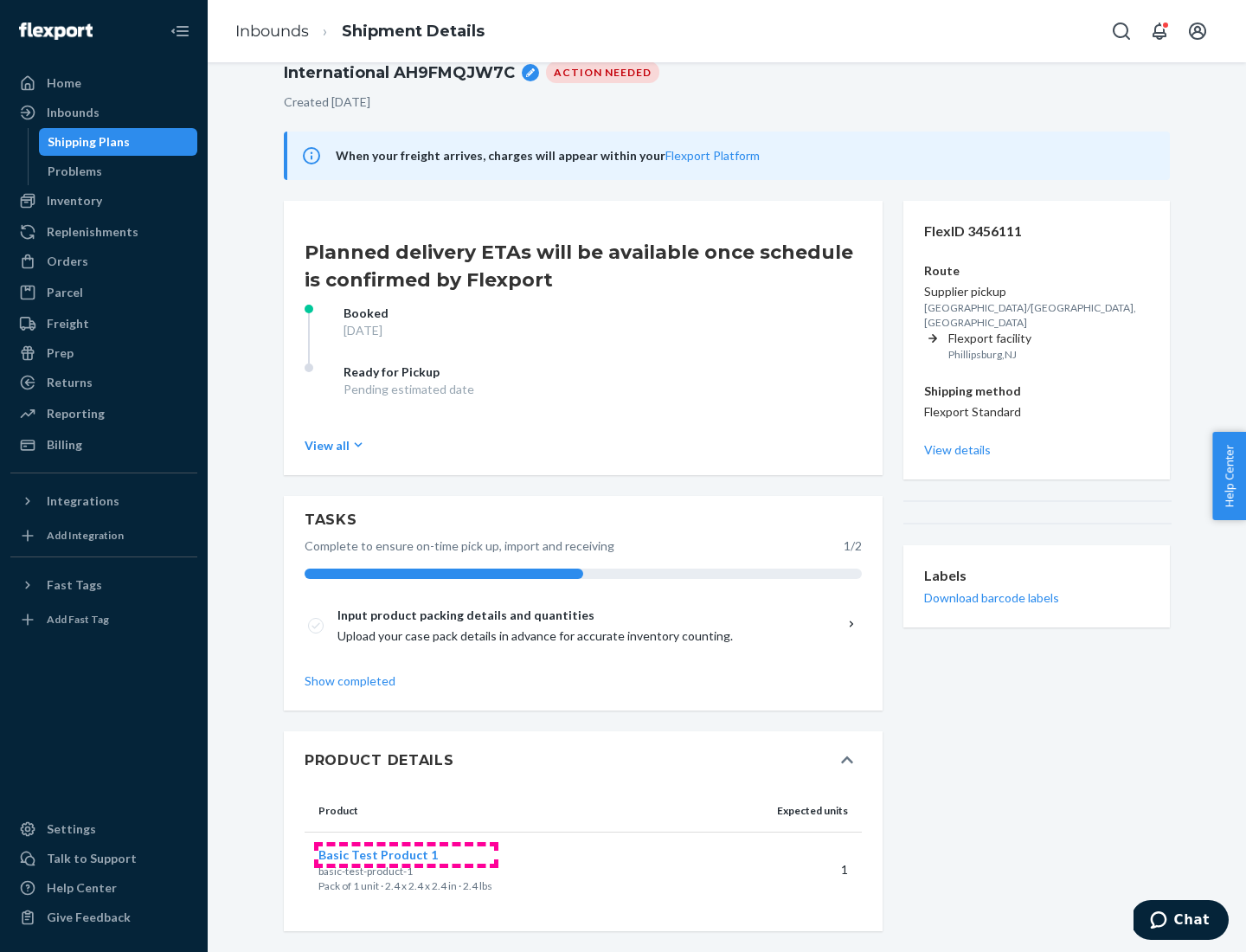
click at [406, 854] on span "Basic Test Product 1" at bounding box center [378, 854] width 119 height 15
